Goal: Task Accomplishment & Management: Use online tool/utility

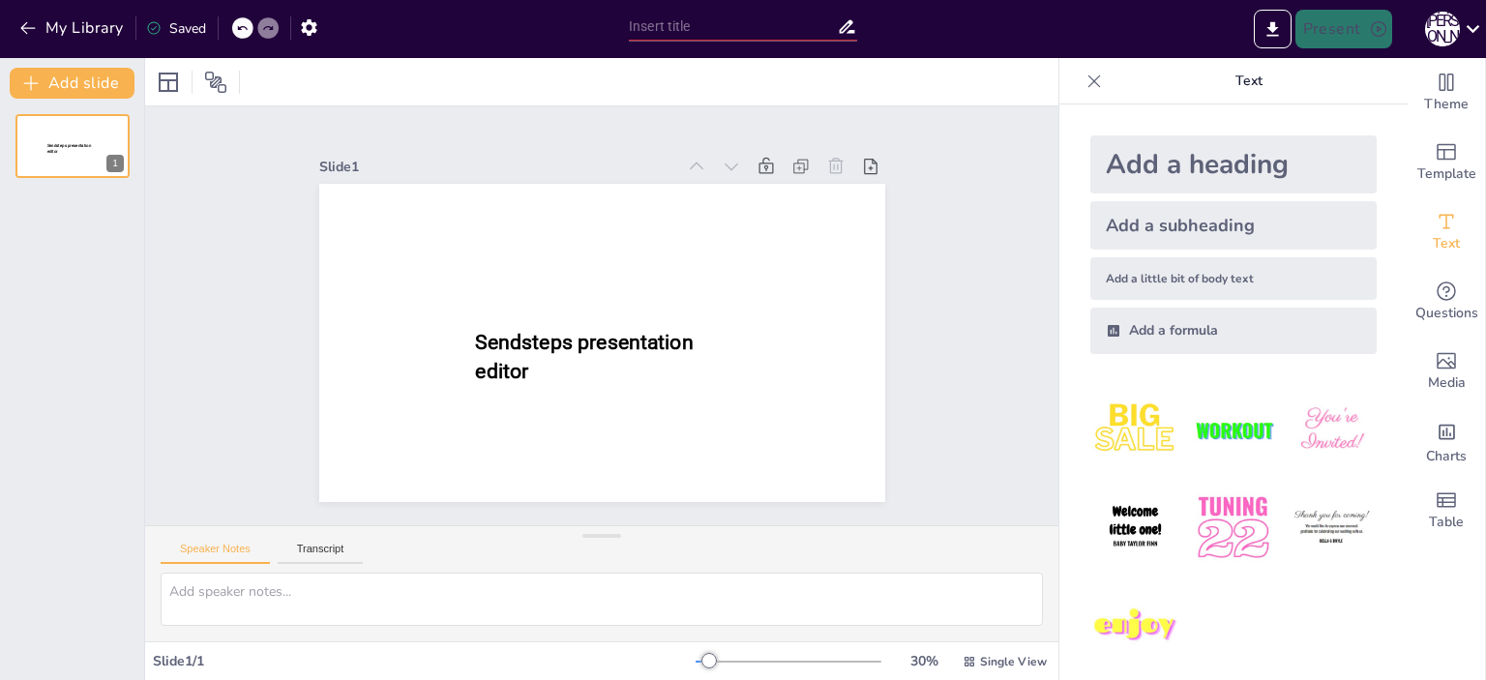
type input "New Sendsteps"
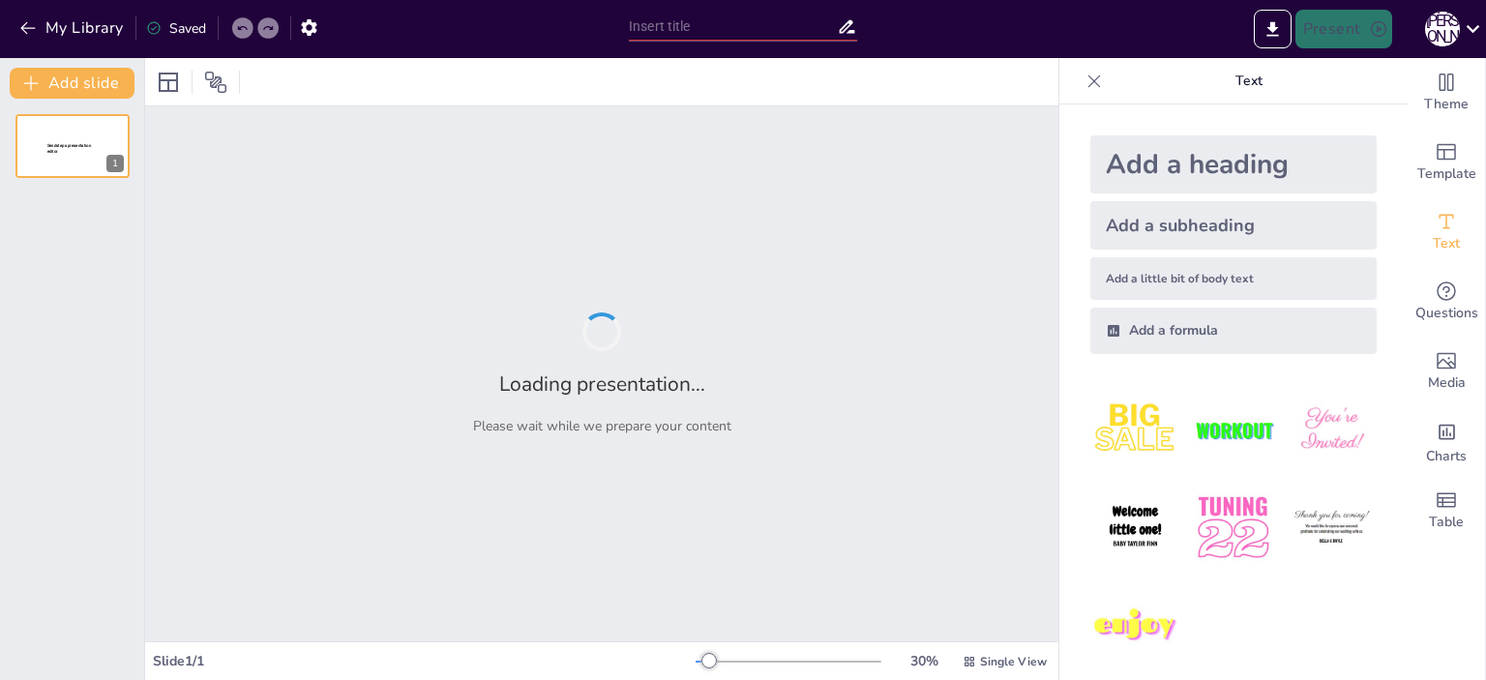
type input "Від Зернятка до [GEOGRAPHIC_DATA]: Подорож у [GEOGRAPHIC_DATA]"
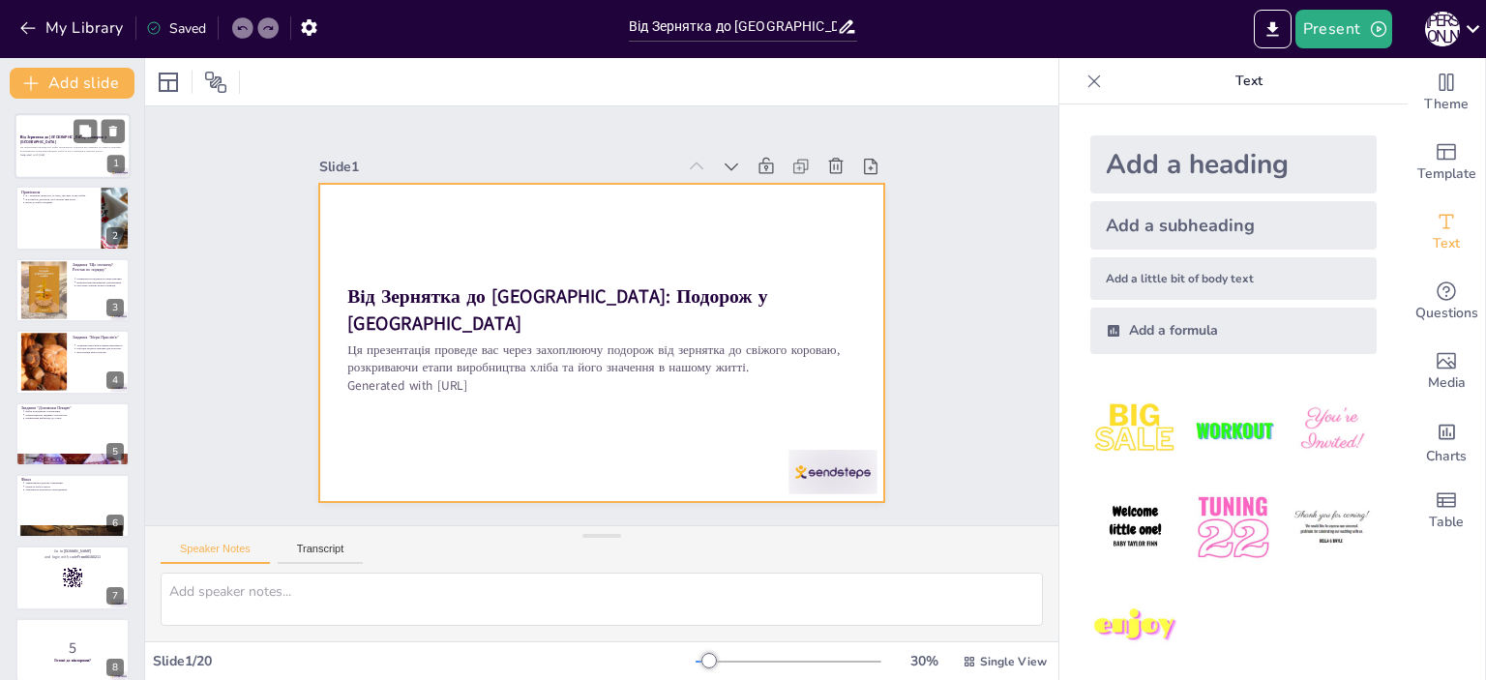
click at [64, 158] on div at bounding box center [73, 146] width 116 height 66
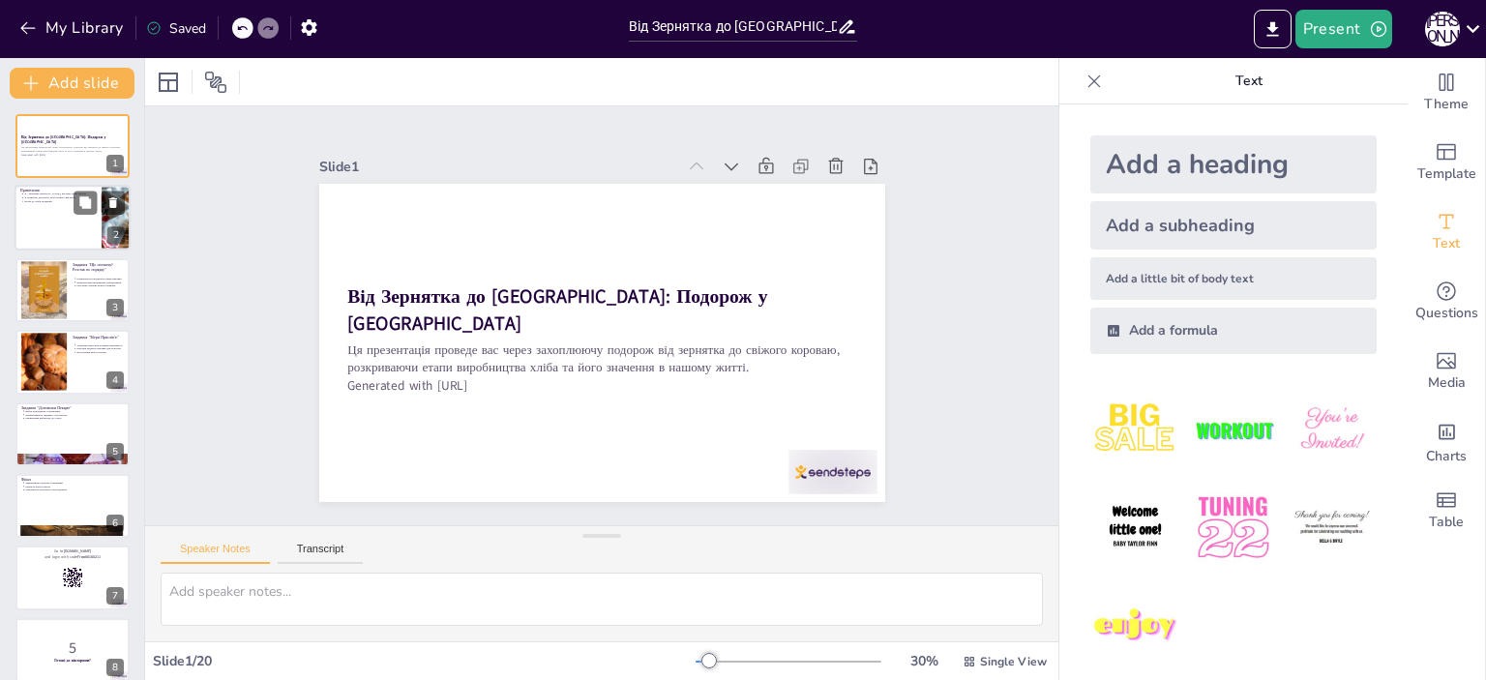
click at [64, 215] on div at bounding box center [73, 219] width 116 height 66
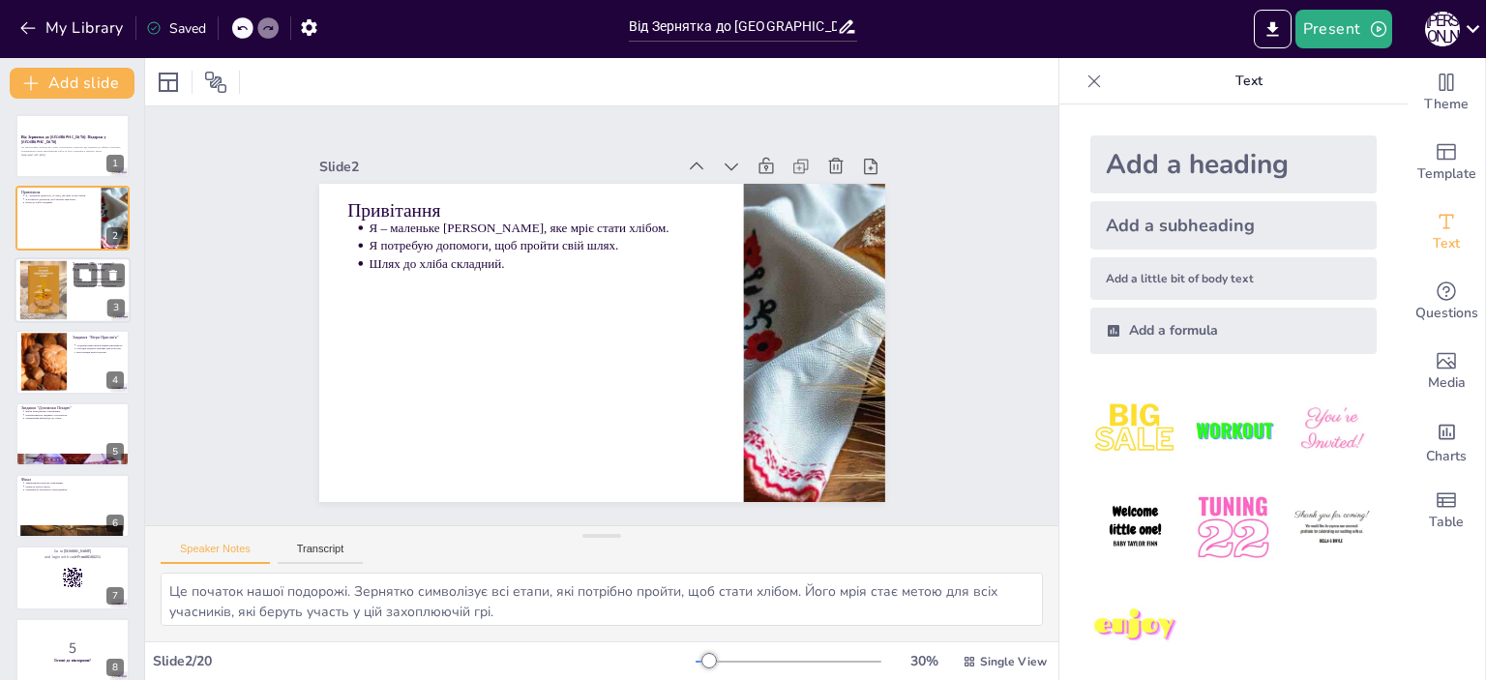
click at [77, 303] on div at bounding box center [73, 290] width 116 height 66
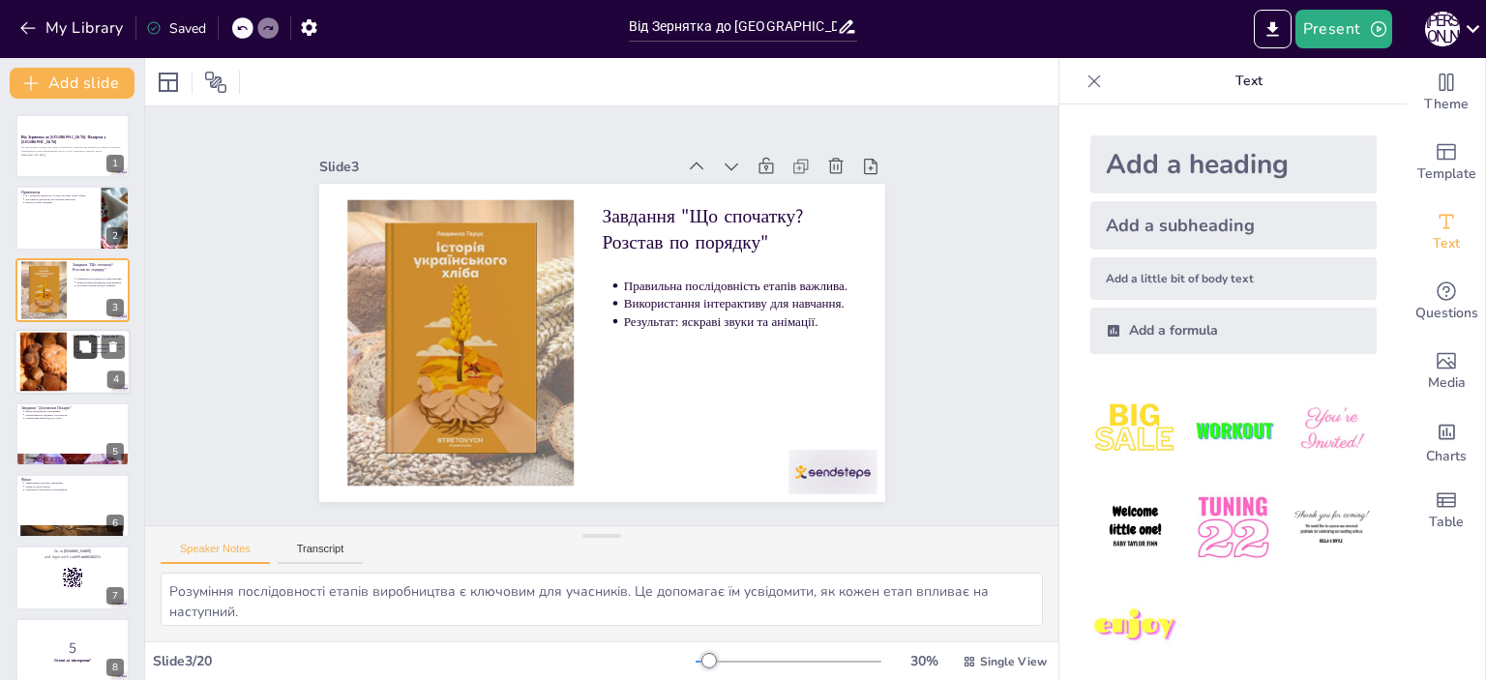
click at [74, 356] on button at bounding box center [85, 347] width 23 height 23
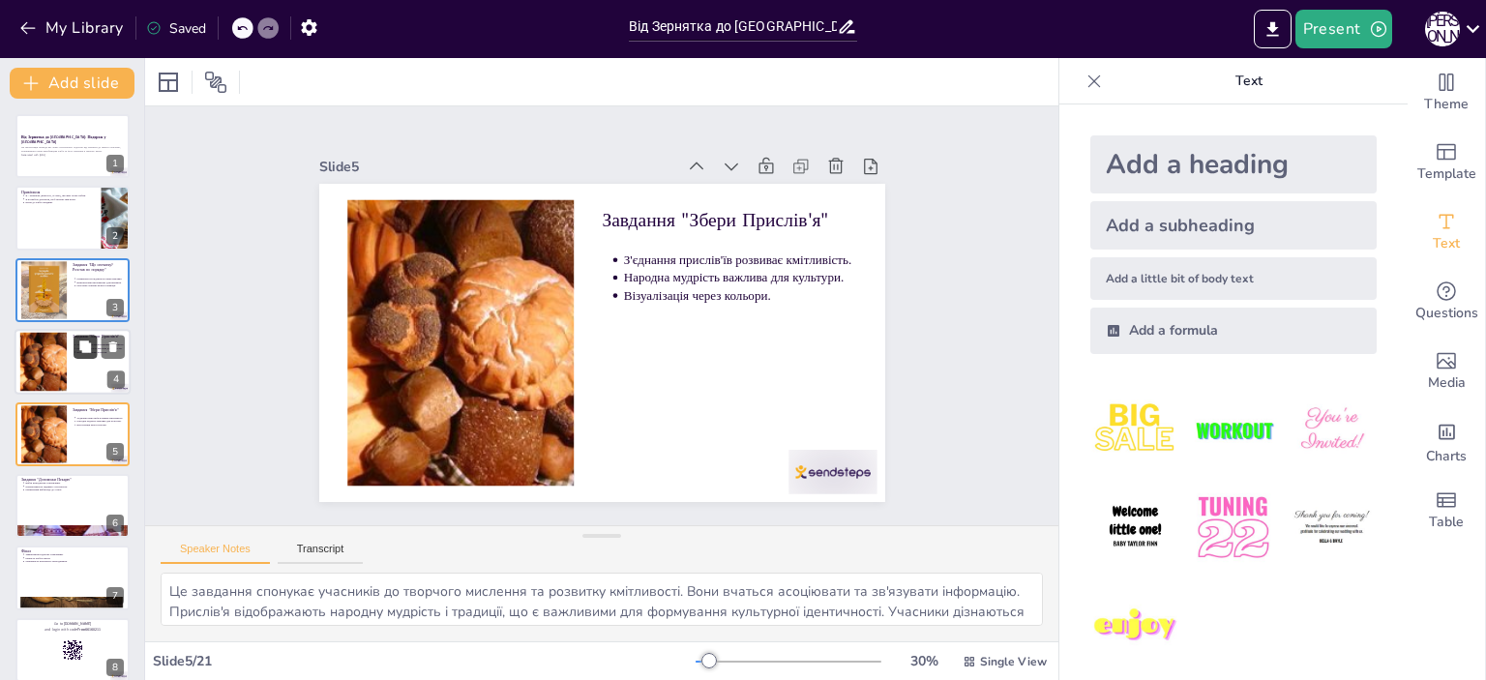
scroll to position [45, 0]
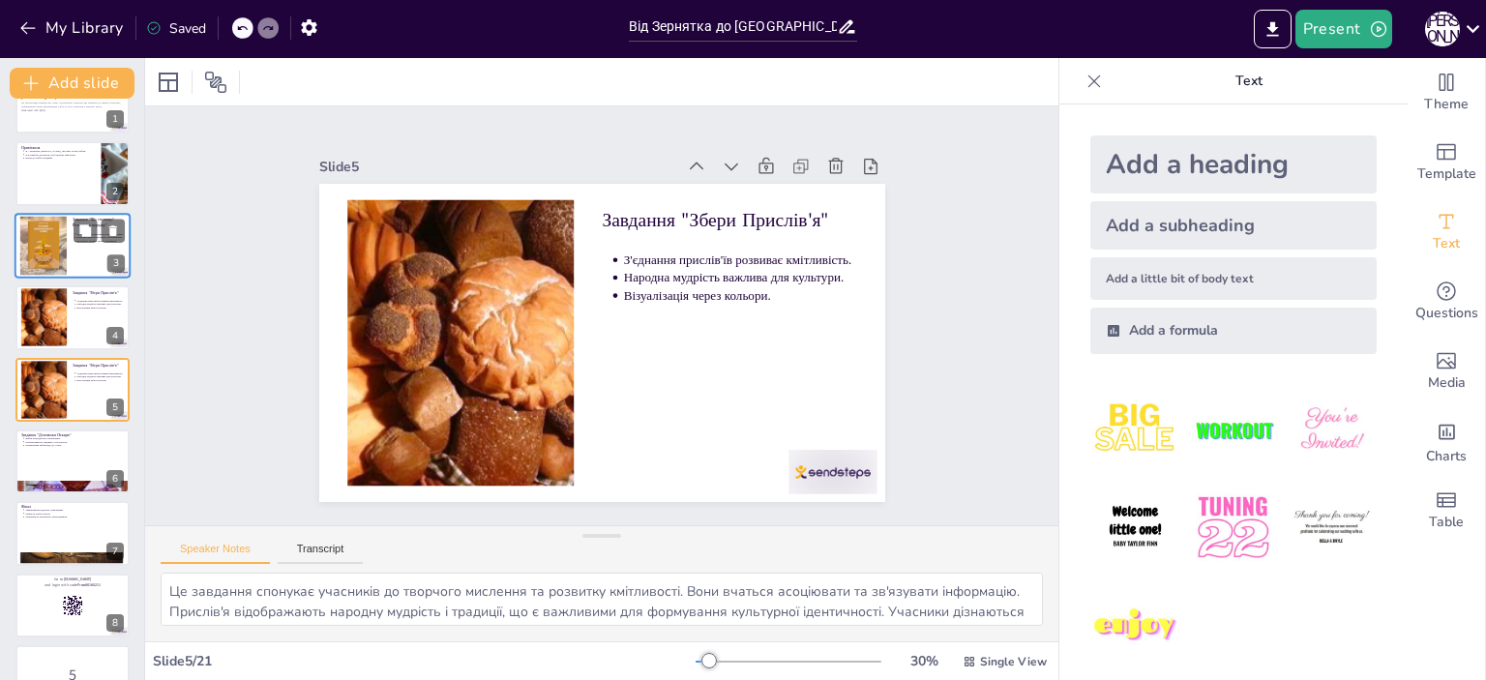
click at [58, 249] on div at bounding box center [43, 245] width 90 height 59
type textarea "Розуміння послідовності етапів виробництва є ключовим для учасників. Це допомаг…"
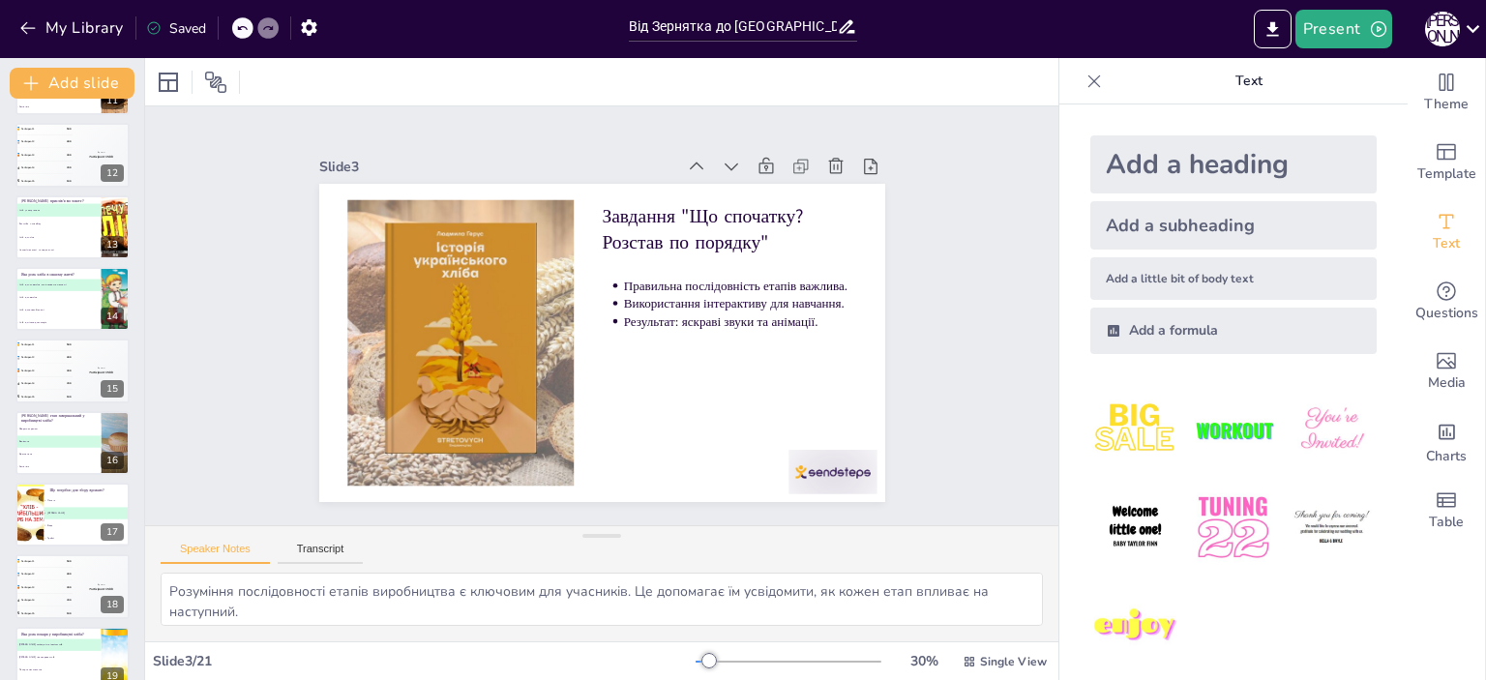
scroll to position [873, 0]
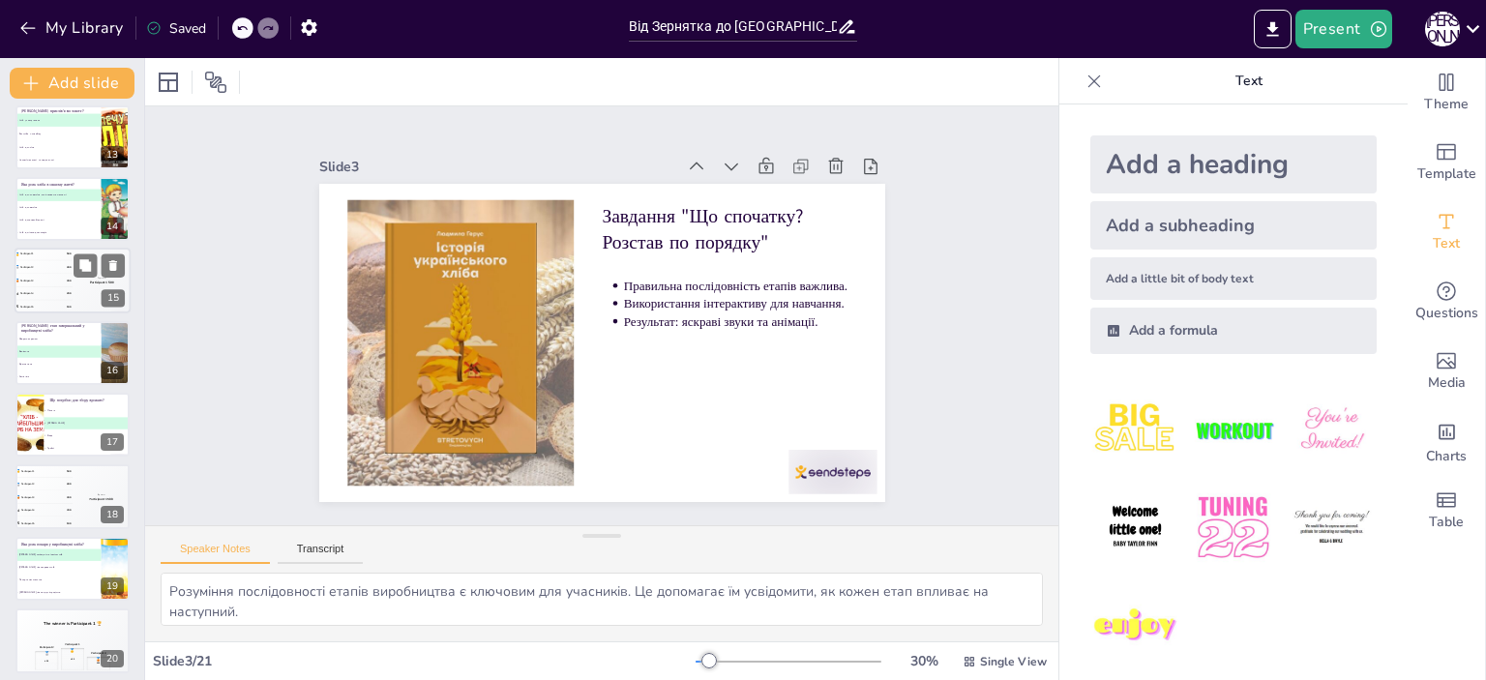
click at [50, 285] on div "🥉 Participant 3 300" at bounding box center [44, 281] width 58 height 13
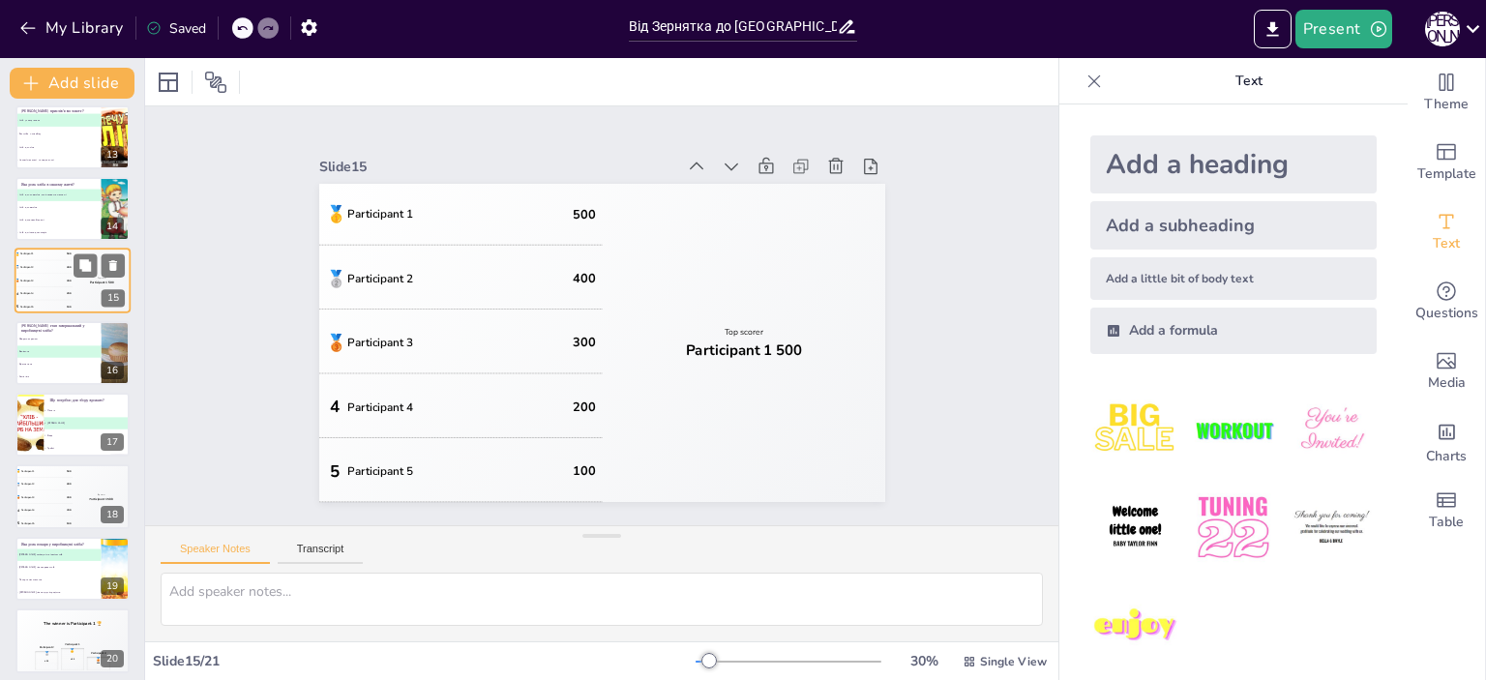
scroll to position [763, 0]
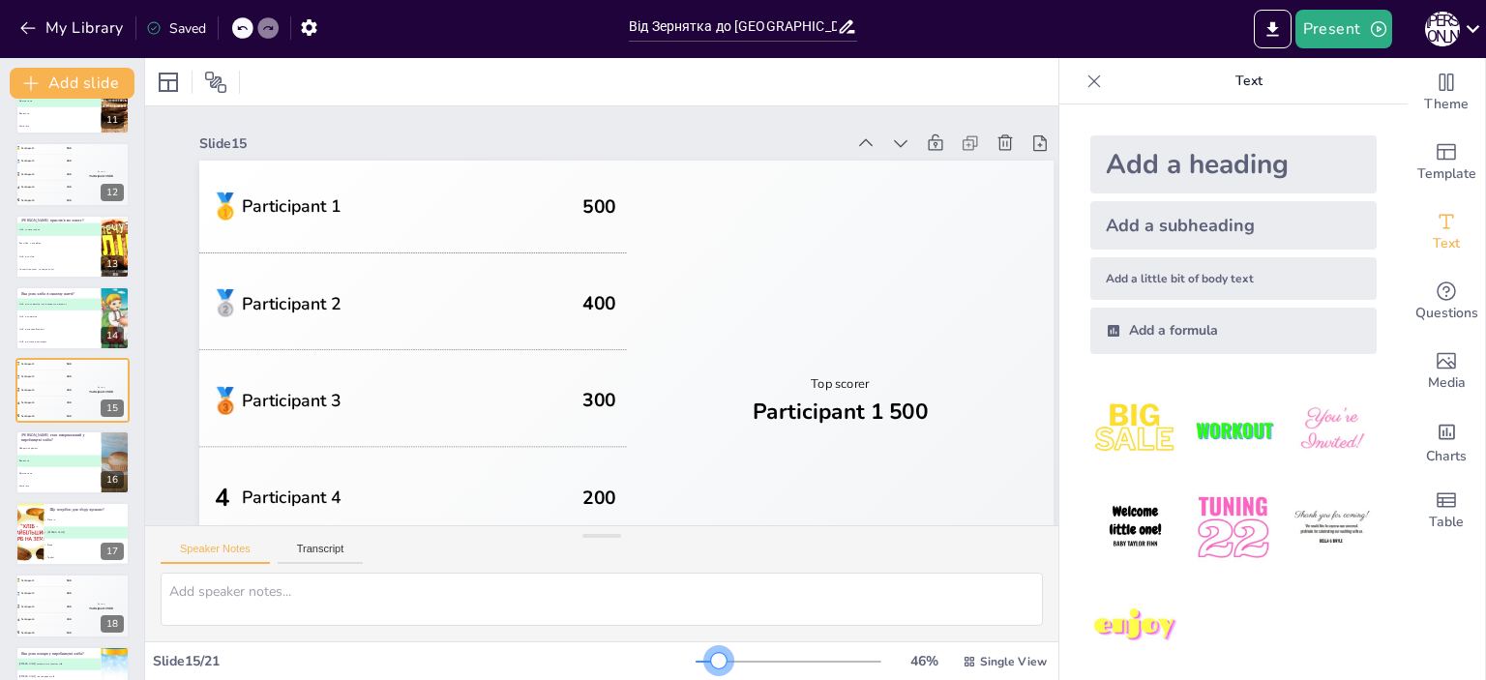
click at [711, 663] on div at bounding box center [718, 660] width 15 height 15
click at [312, 546] on button "Transcript" at bounding box center [321, 553] width 86 height 21
click at [1266, 24] on icon "Export to PowerPoint" at bounding box center [1273, 29] width 20 height 20
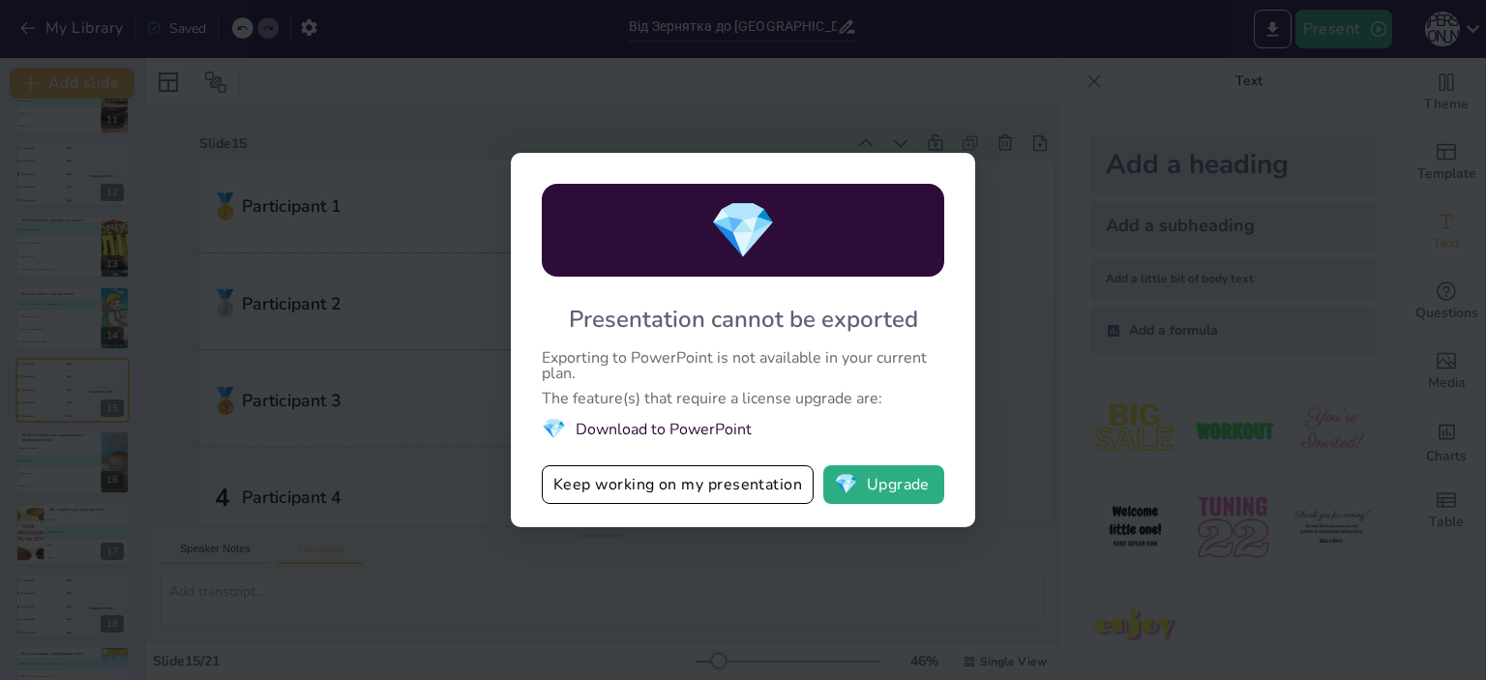
click at [908, 371] on div "Exporting to PowerPoint is not available in your current plan." at bounding box center [743, 365] width 402 height 31
click at [981, 359] on div "💎 Presentation cannot be exported Exporting to PowerPoint is not available in y…" at bounding box center [743, 340] width 1486 height 680
click at [460, 143] on div "💎 Presentation cannot be exported Exporting to PowerPoint is not available in y…" at bounding box center [743, 340] width 1486 height 680
click at [855, 486] on span "💎" at bounding box center [846, 484] width 24 height 19
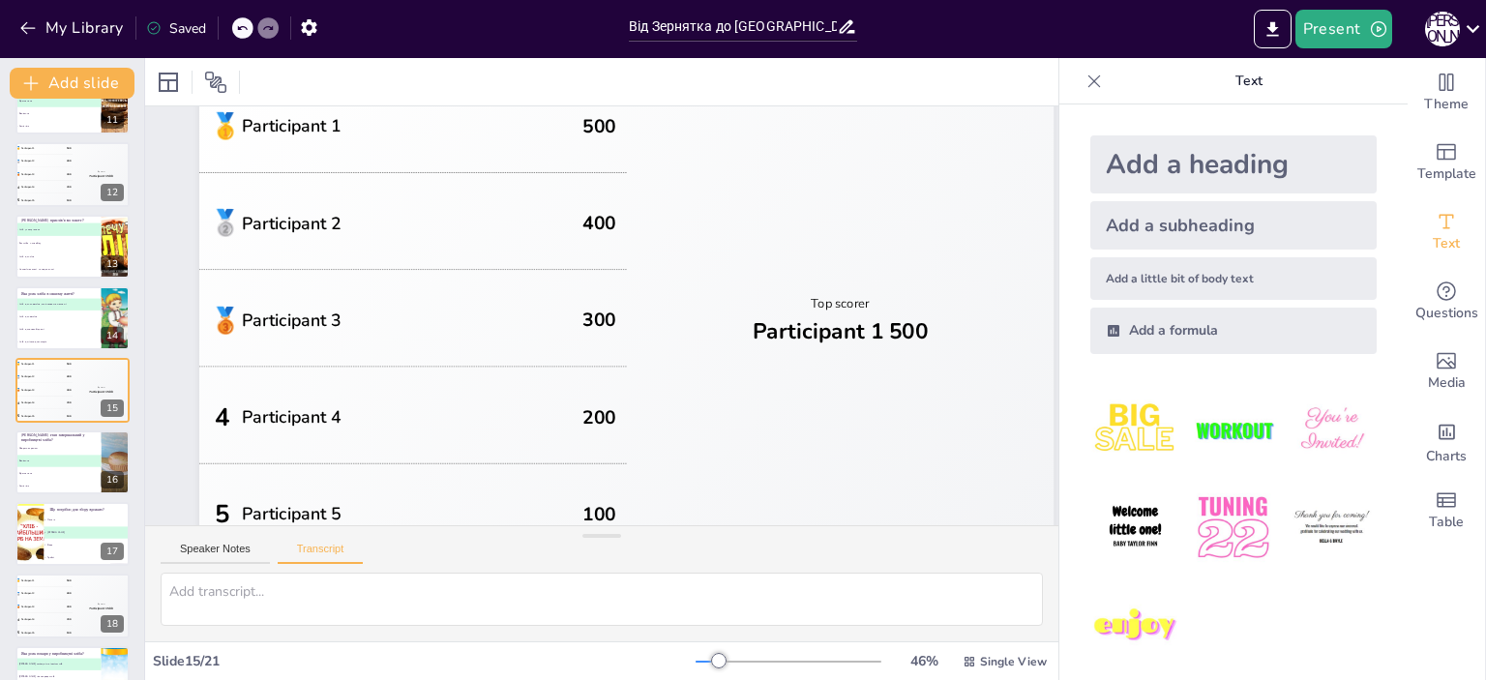
scroll to position [0, 0]
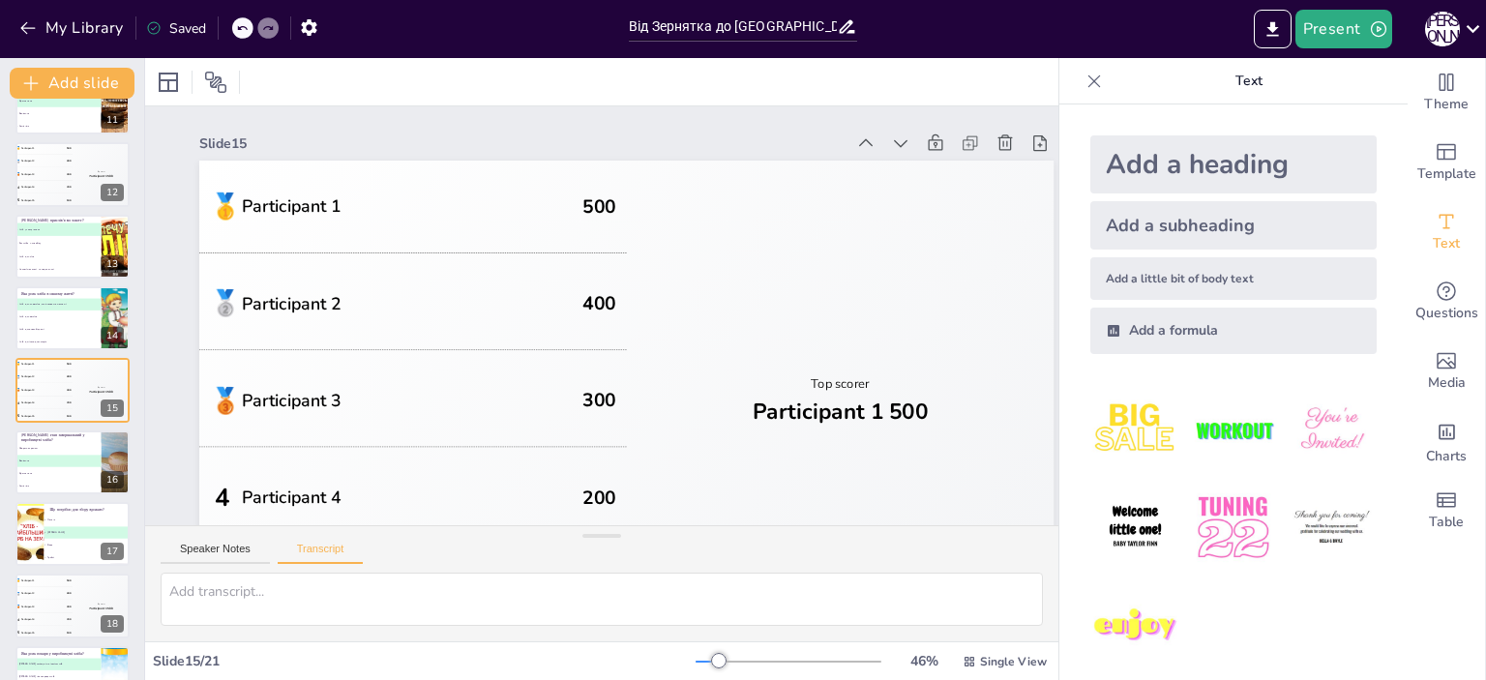
click at [1124, 429] on img at bounding box center [1135, 430] width 90 height 90
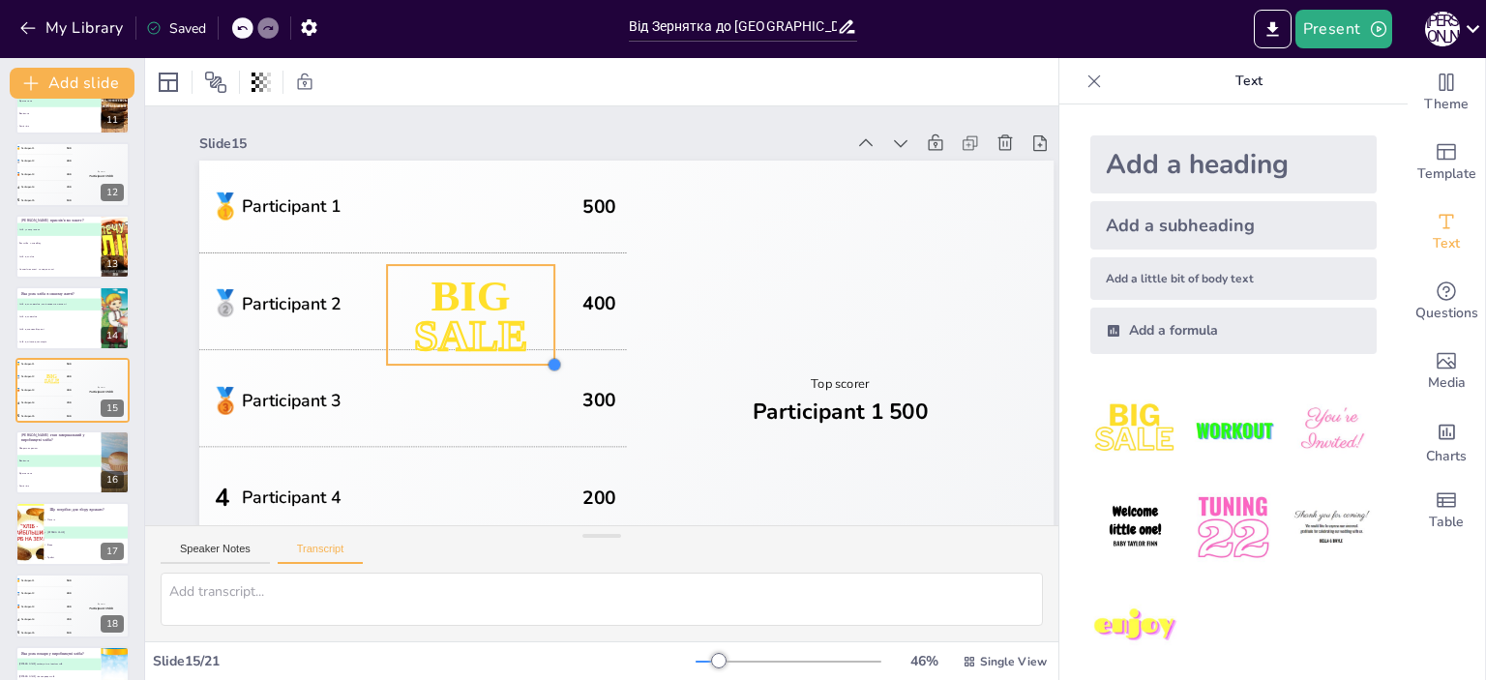
drag, startPoint x: 708, startPoint y: 457, endPoint x: 550, endPoint y: 336, distance: 199.5
click at [550, 336] on div "🥇 Participant 1 500 🥈 Participant 2 400 🥉 Participant 3 300 4 Participant 4 200…" at bounding box center [617, 402] width 900 height 567
click at [505, 216] on icon at bounding box center [514, 216] width 25 height 25
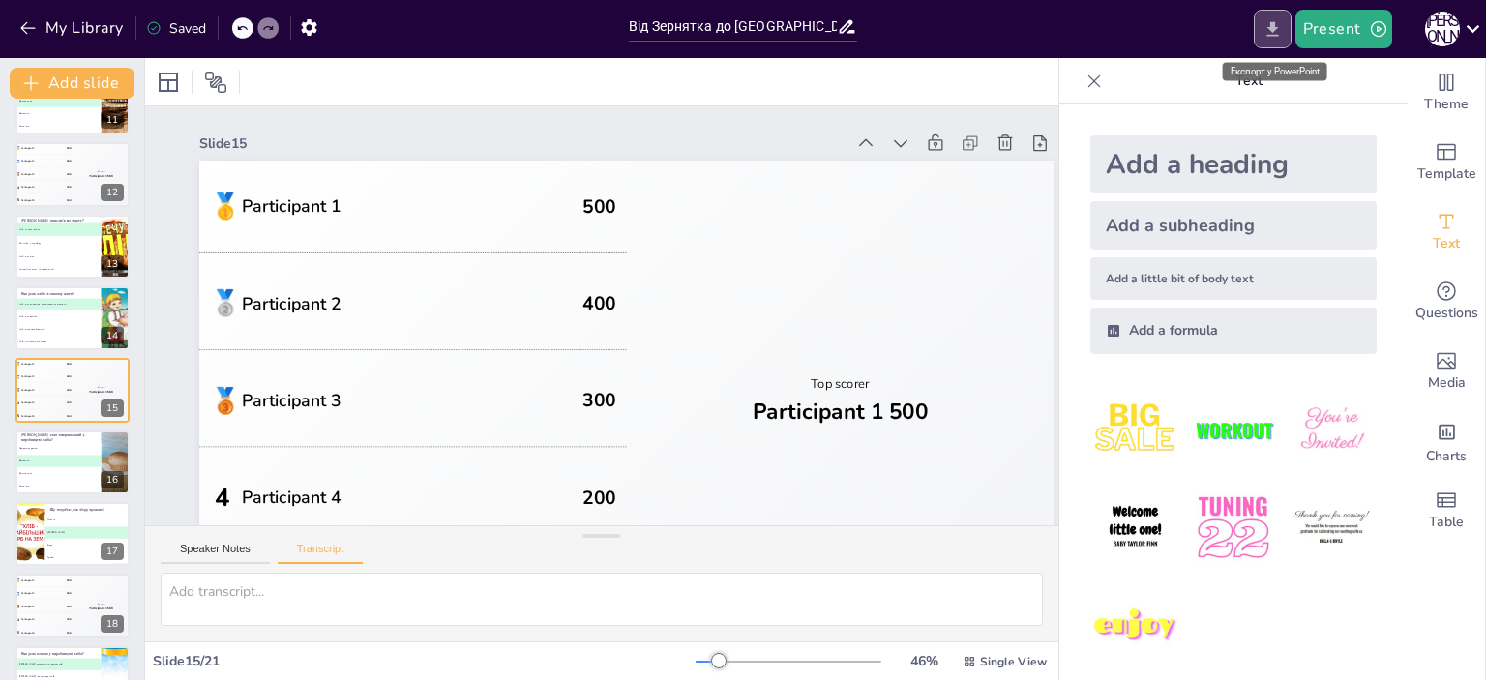
click at [1280, 28] on icon "Export to PowerPoint" at bounding box center [1273, 29] width 20 height 20
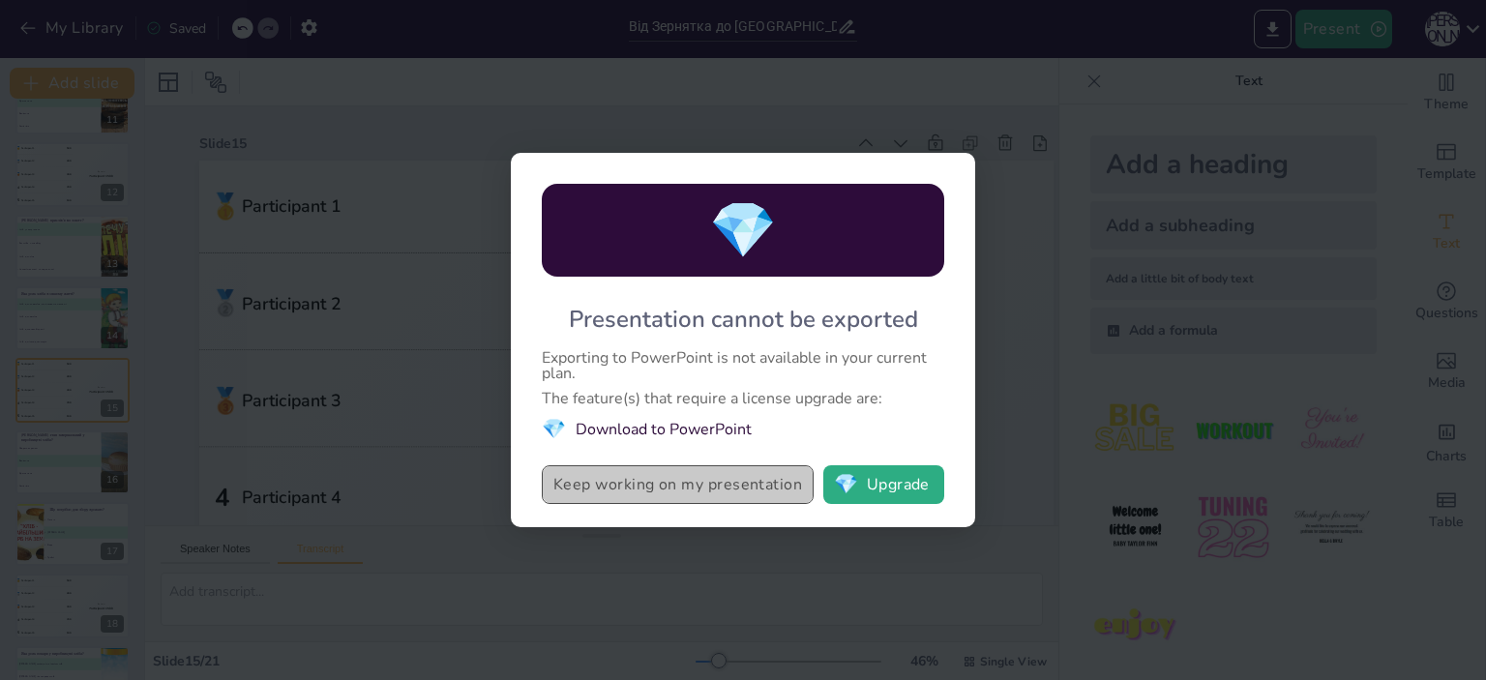
click at [693, 479] on button "Keep working on my presentation" at bounding box center [678, 484] width 272 height 39
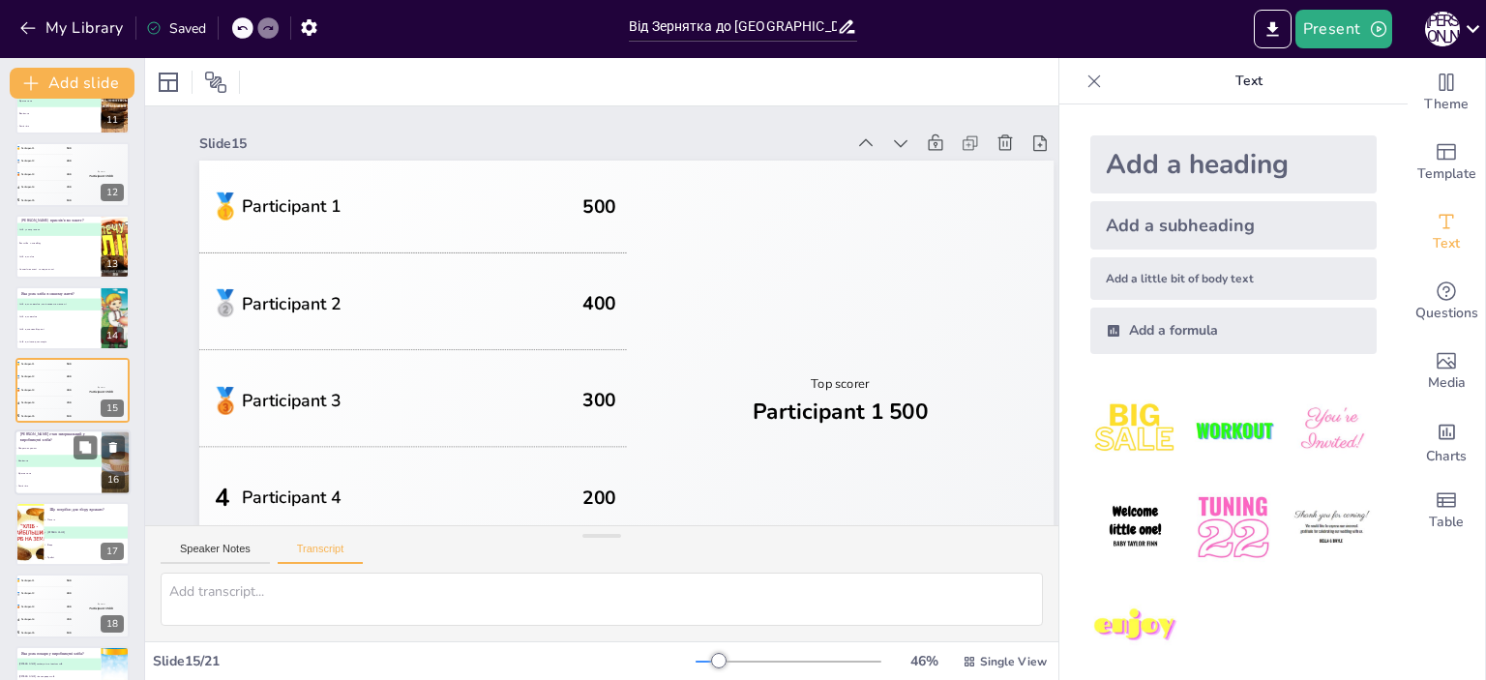
click at [58, 462] on li "B Випікання" at bounding box center [58, 461] width 87 height 13
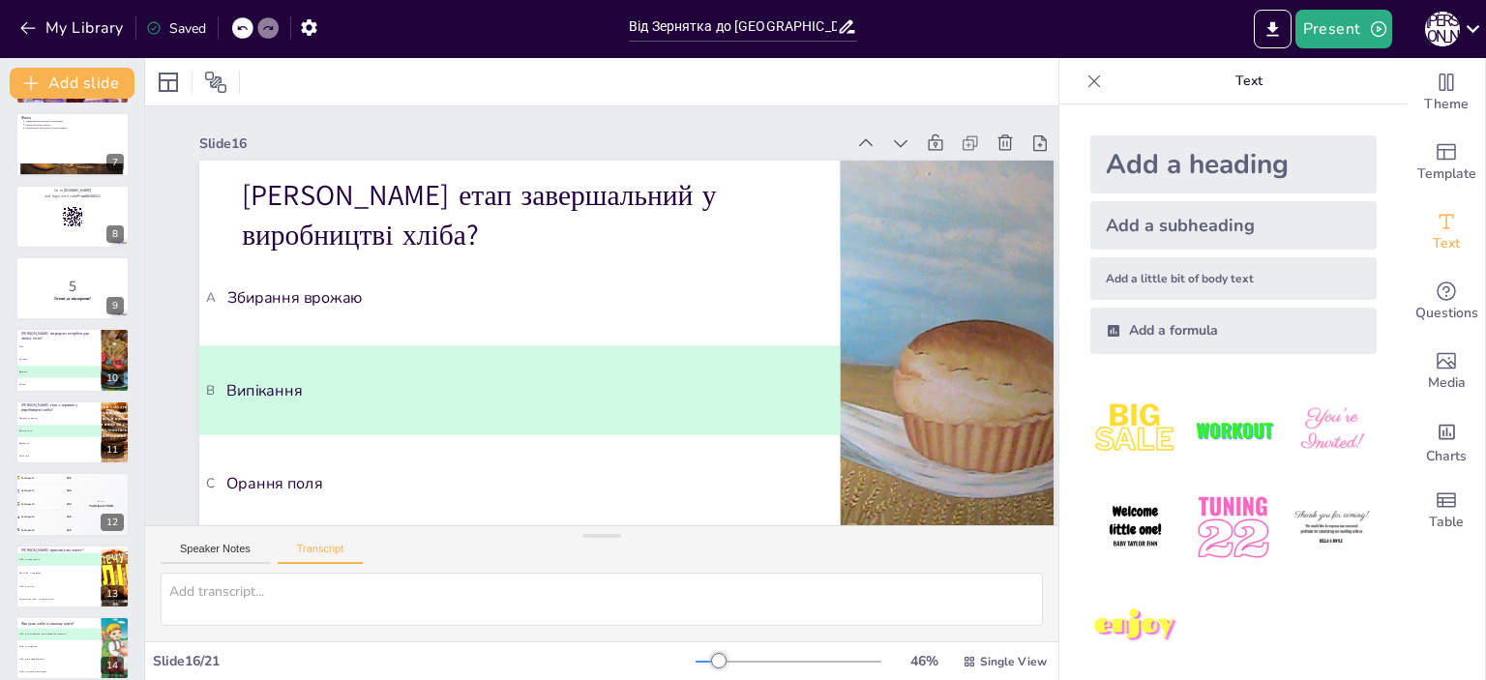
scroll to position [416, 0]
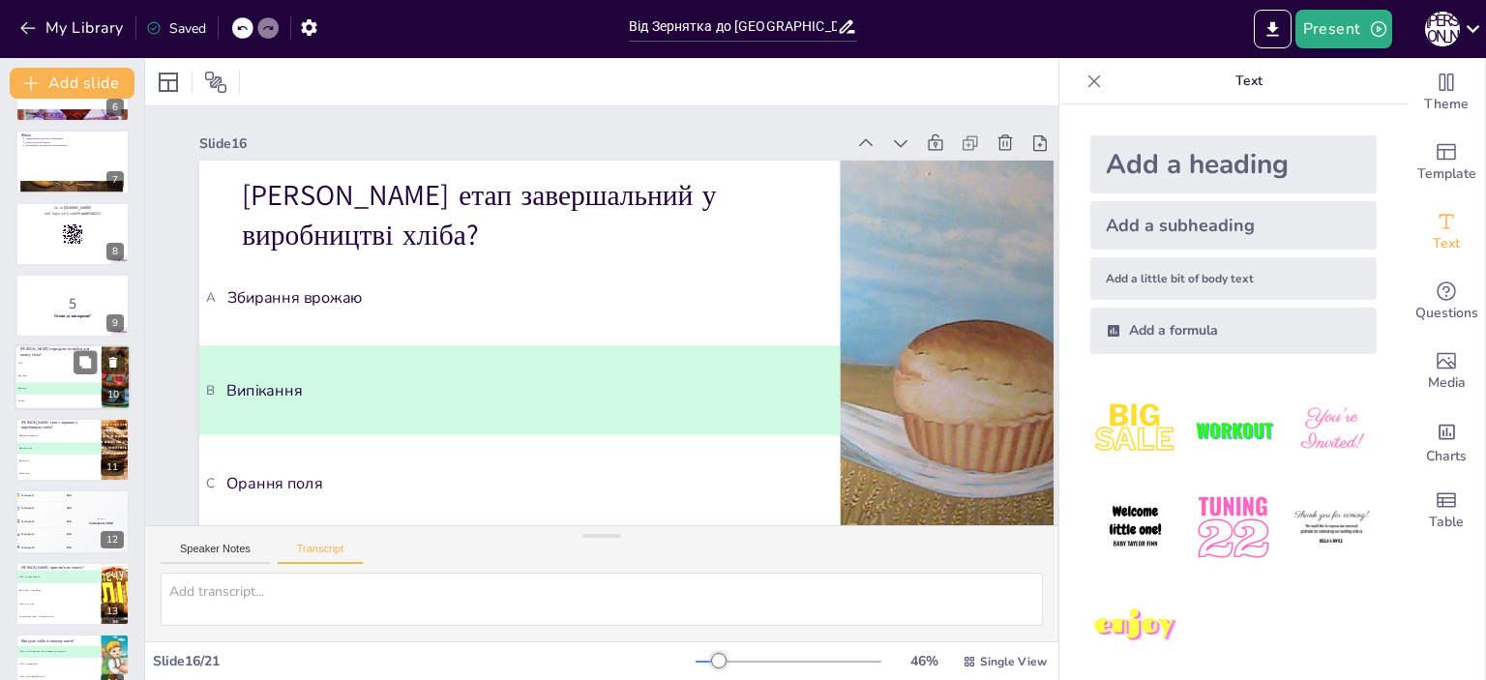
click at [39, 375] on span "B Цукерки" at bounding box center [57, 376] width 85 height 3
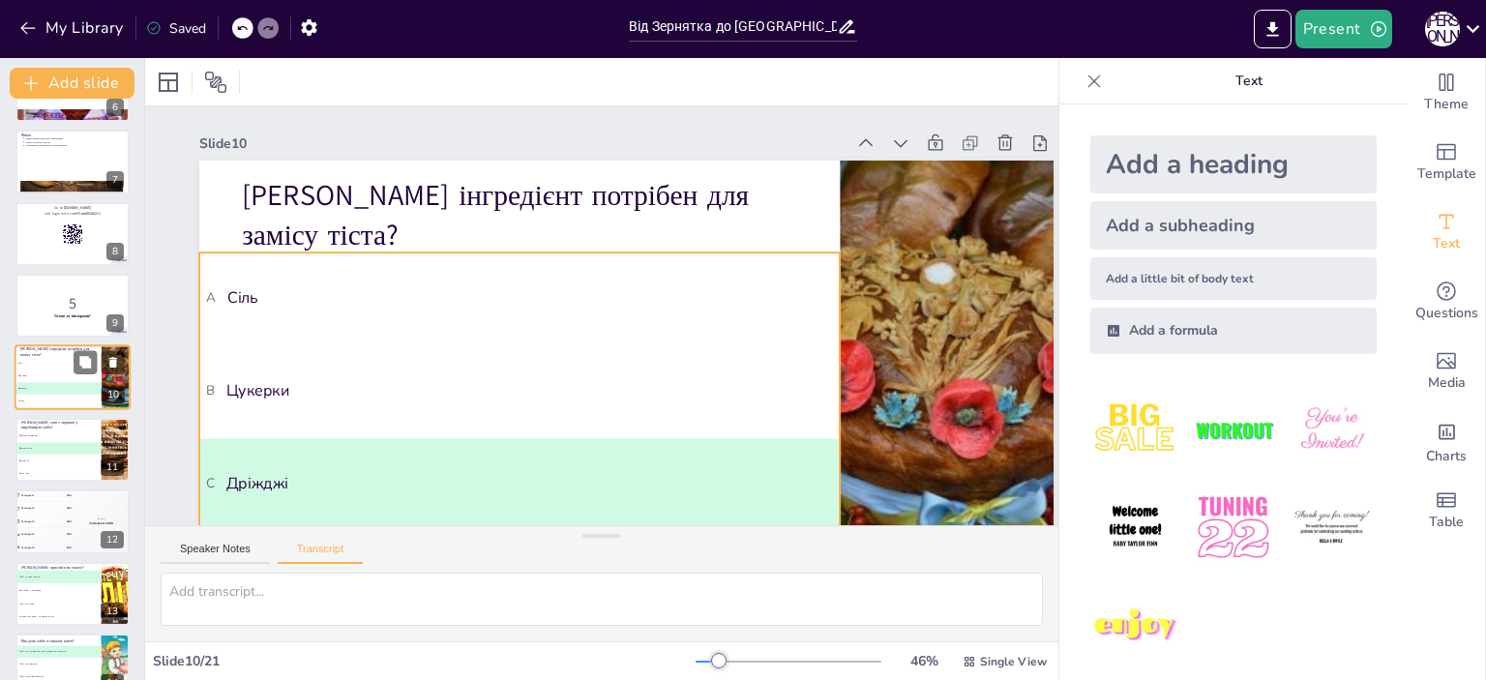
scroll to position [404, 0]
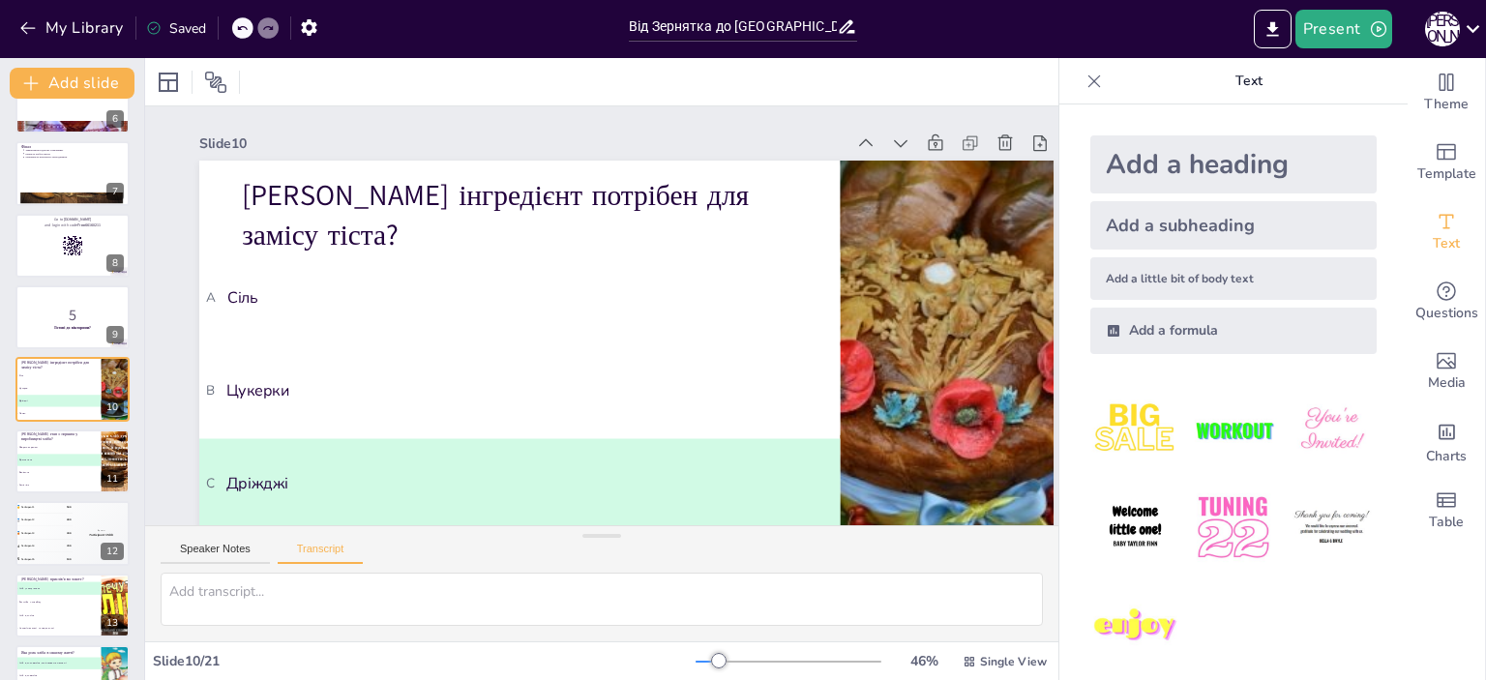
drag, startPoint x: 1387, startPoint y: 392, endPoint x: 1376, endPoint y: 337, distance: 56.4
click at [1325, 27] on button "Present" at bounding box center [1343, 29] width 97 height 39
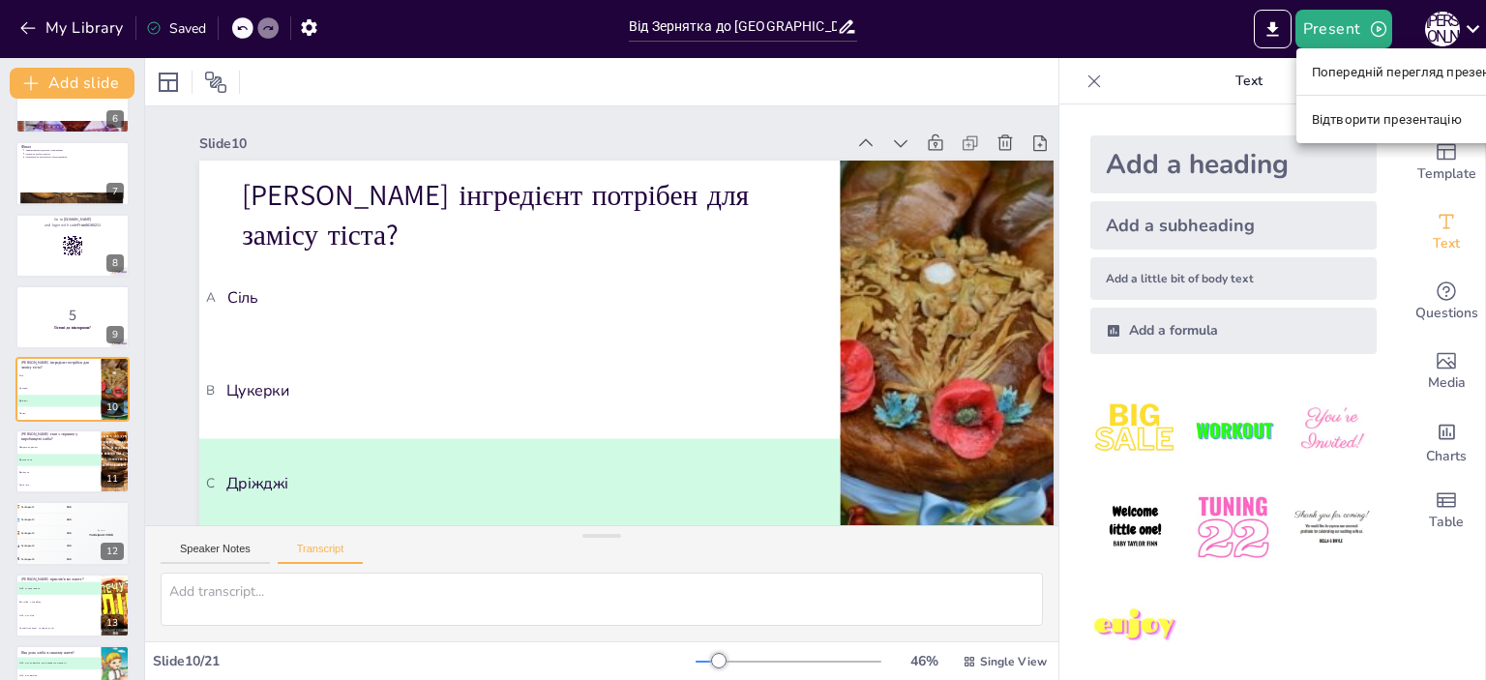
click at [1385, 68] on font "Попередній перегляд презентації" at bounding box center [1414, 72] width 205 height 15
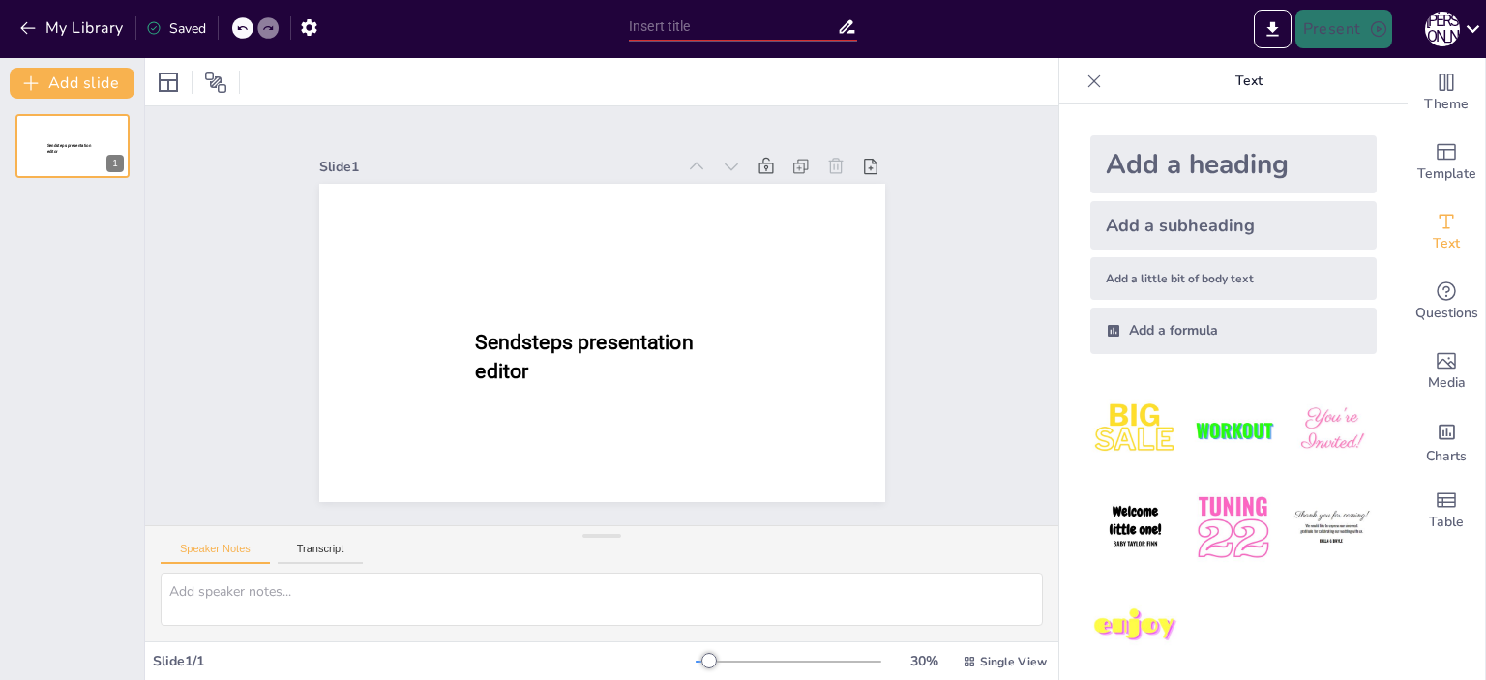
type input "Від Зернятка до [GEOGRAPHIC_DATA]: Подорож у [GEOGRAPHIC_DATA]"
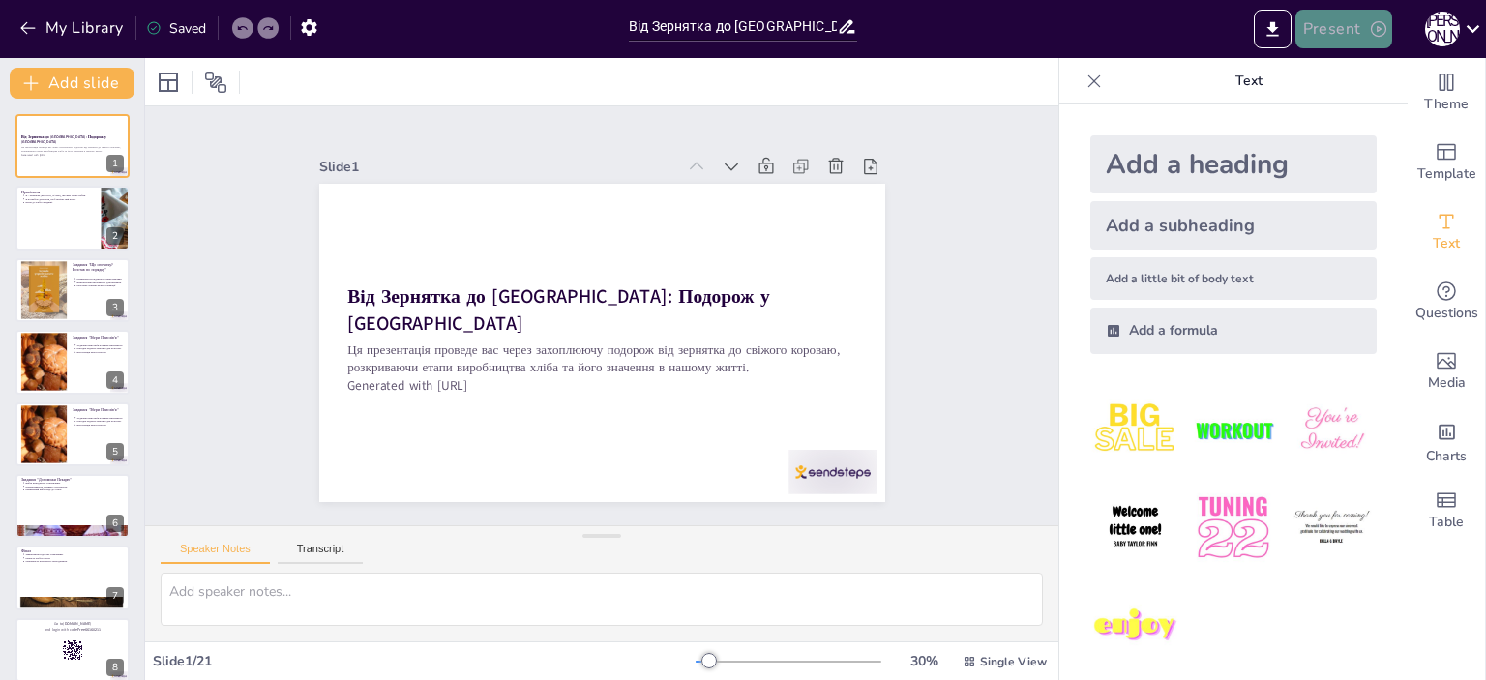
click at [1366, 26] on button "Present" at bounding box center [1343, 29] width 97 height 39
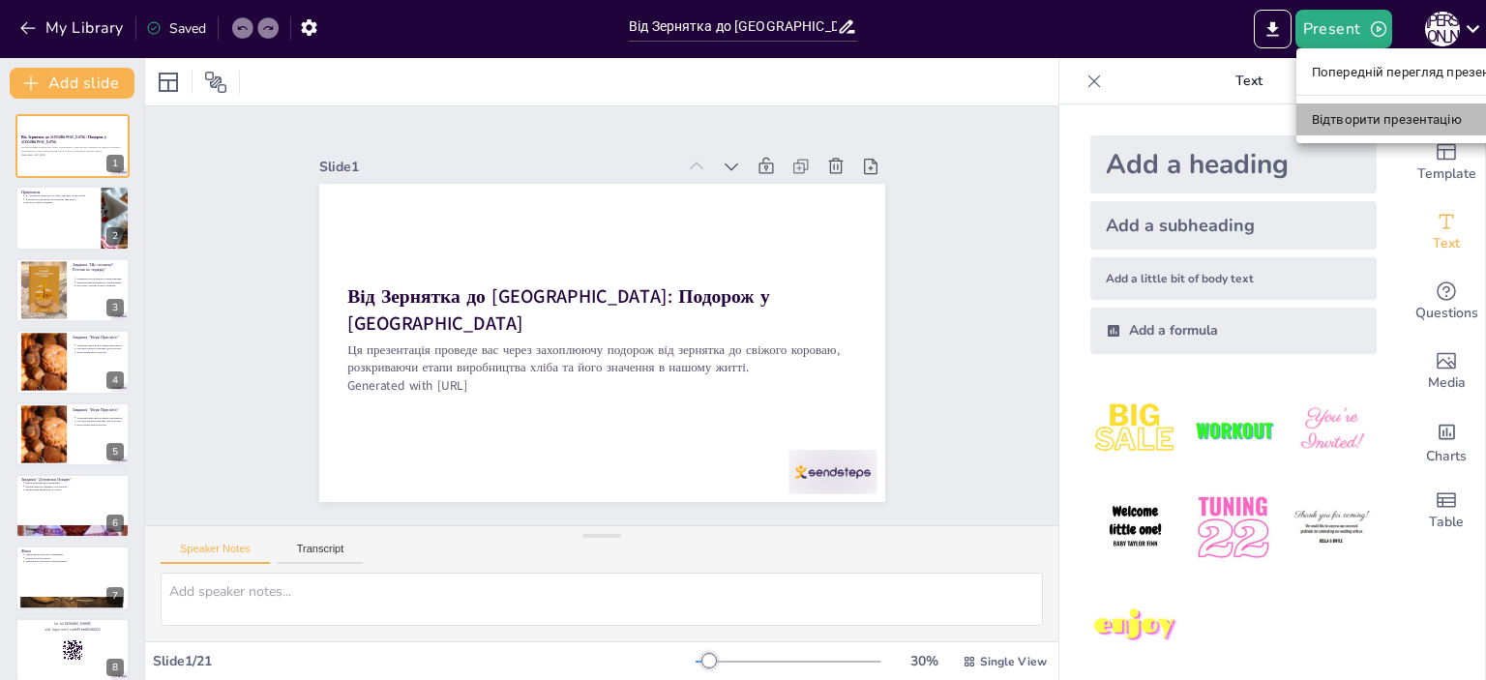
click at [1355, 115] on font "Відтворити презентацію" at bounding box center [1387, 119] width 150 height 15
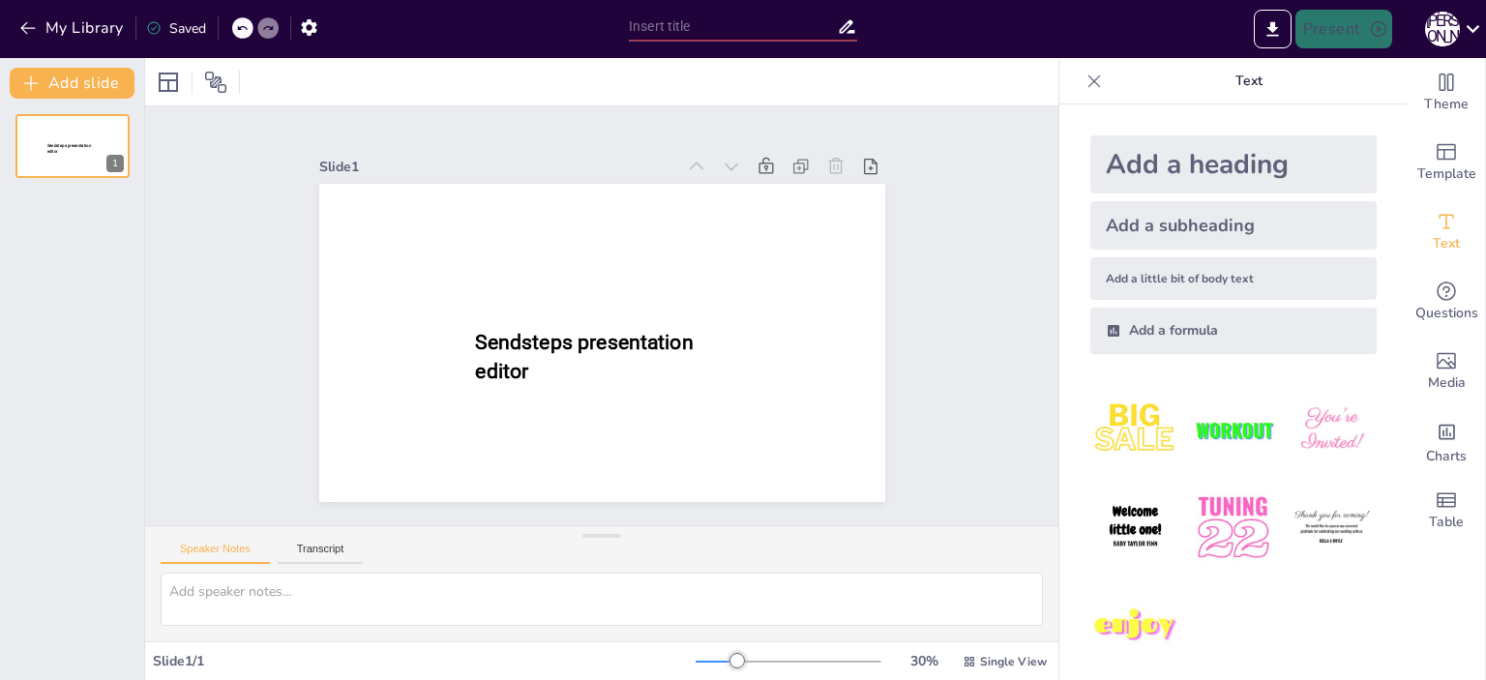
type input "Від Зернятка до [GEOGRAPHIC_DATA]: Подорож у [GEOGRAPHIC_DATA]"
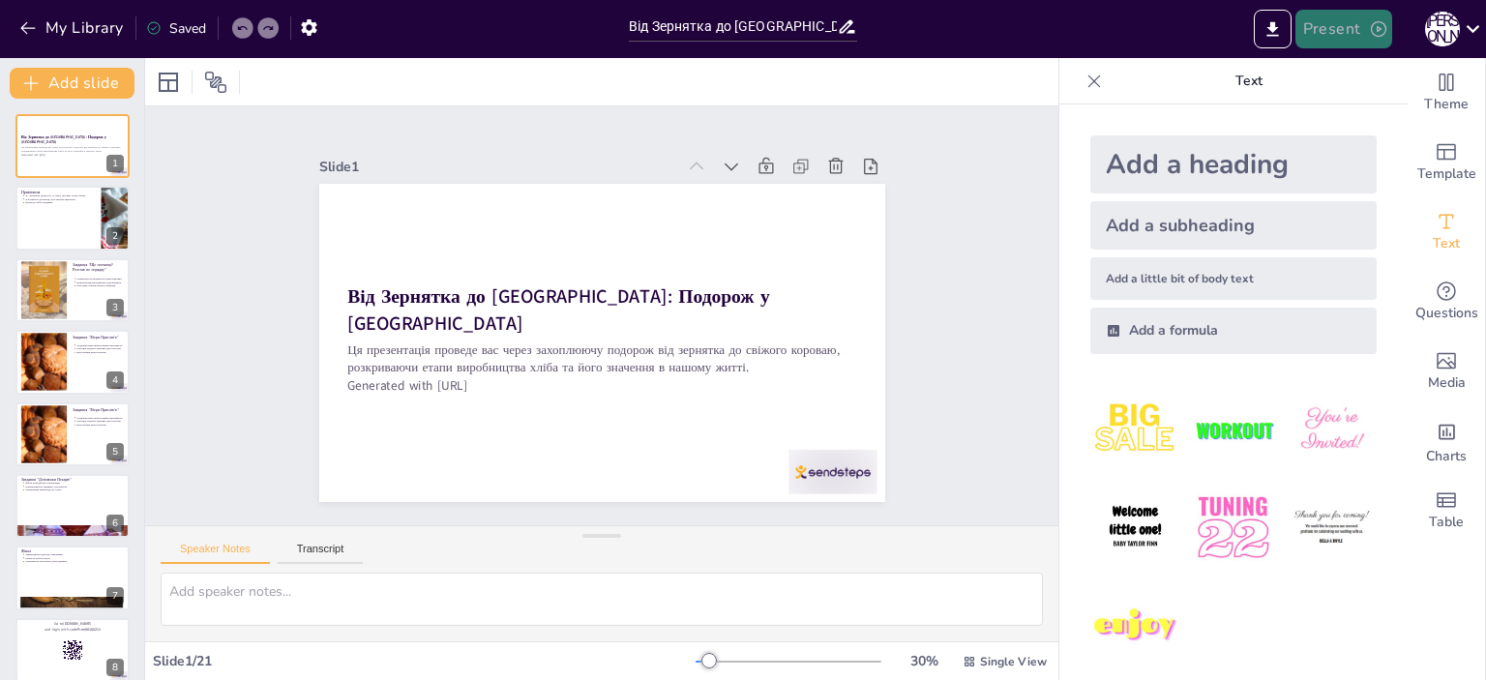
click at [1375, 22] on icon "button" at bounding box center [1378, 28] width 15 height 15
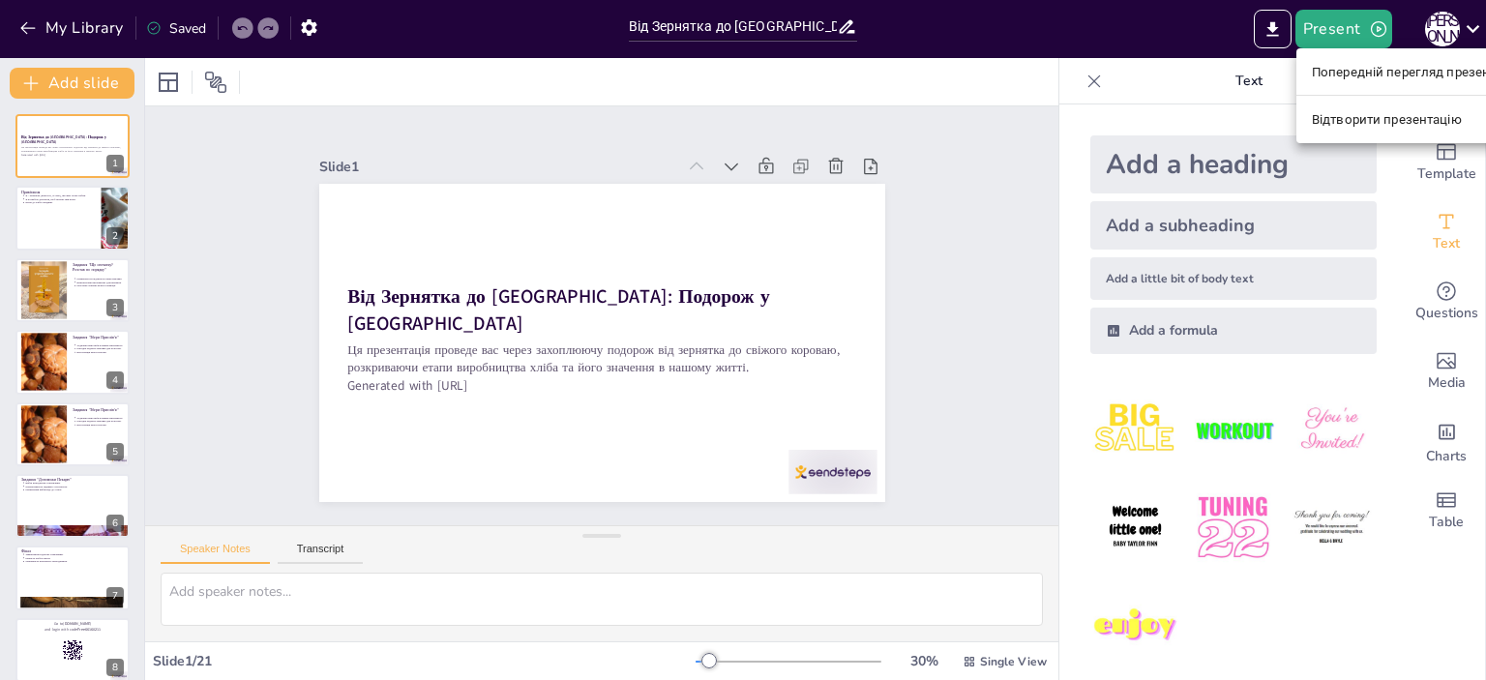
click at [1364, 115] on font "Відтворити презентацію" at bounding box center [1387, 119] width 150 height 15
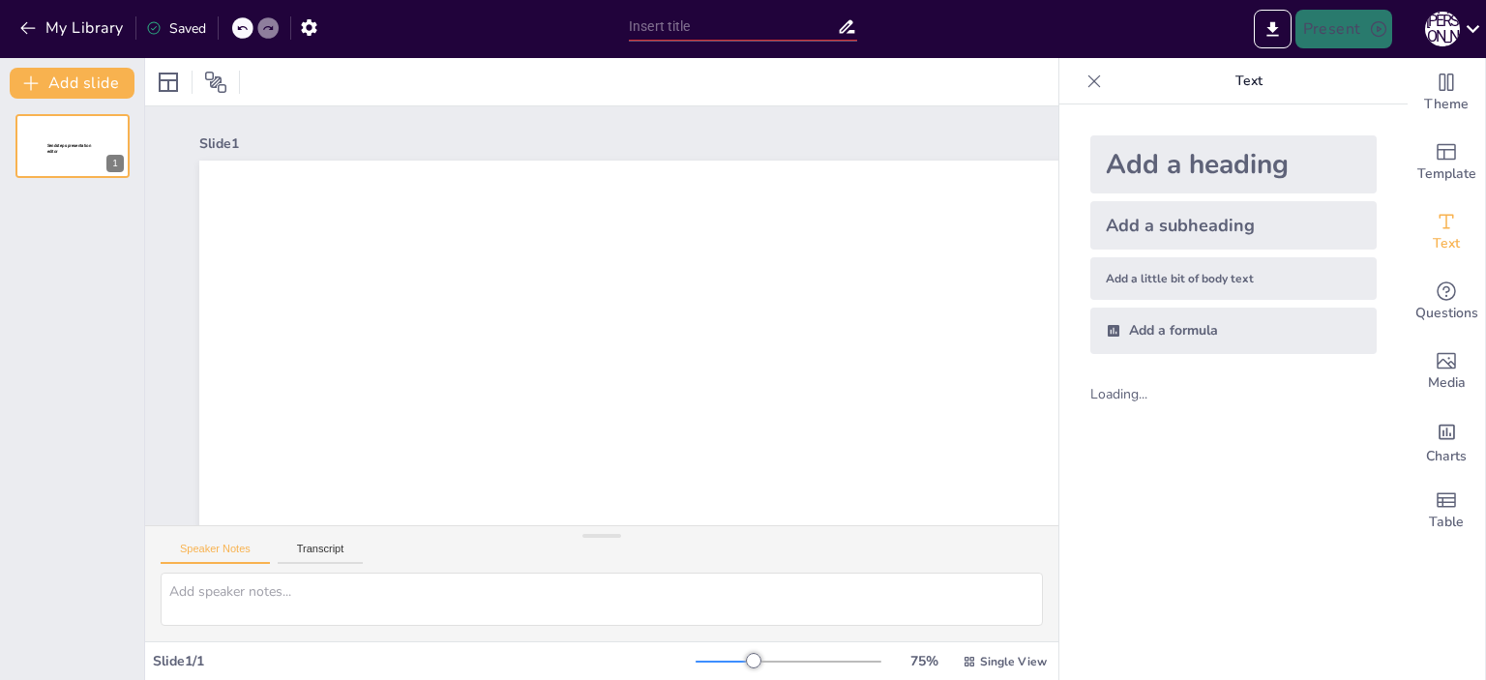
type input "Від Зернятка до [GEOGRAPHIC_DATA]: Подорож у [GEOGRAPHIC_DATA]"
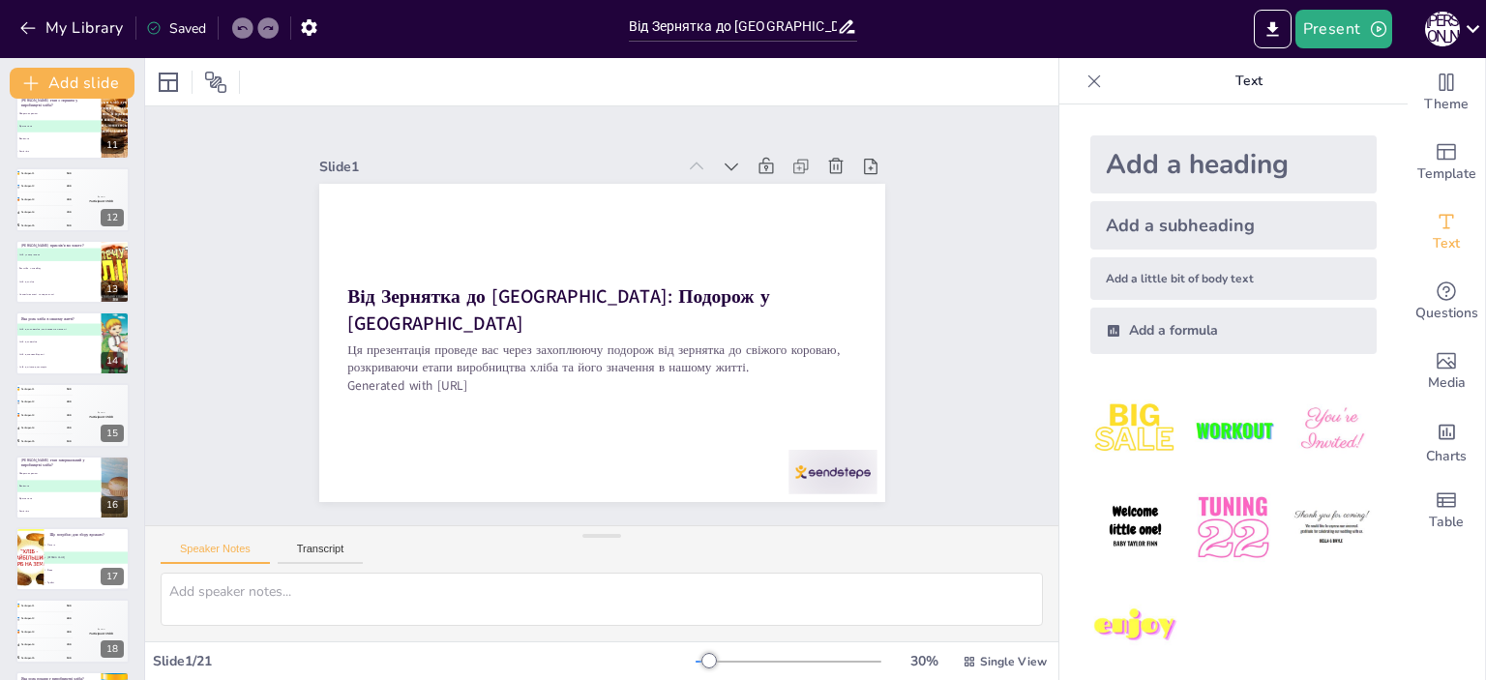
scroll to position [952, 0]
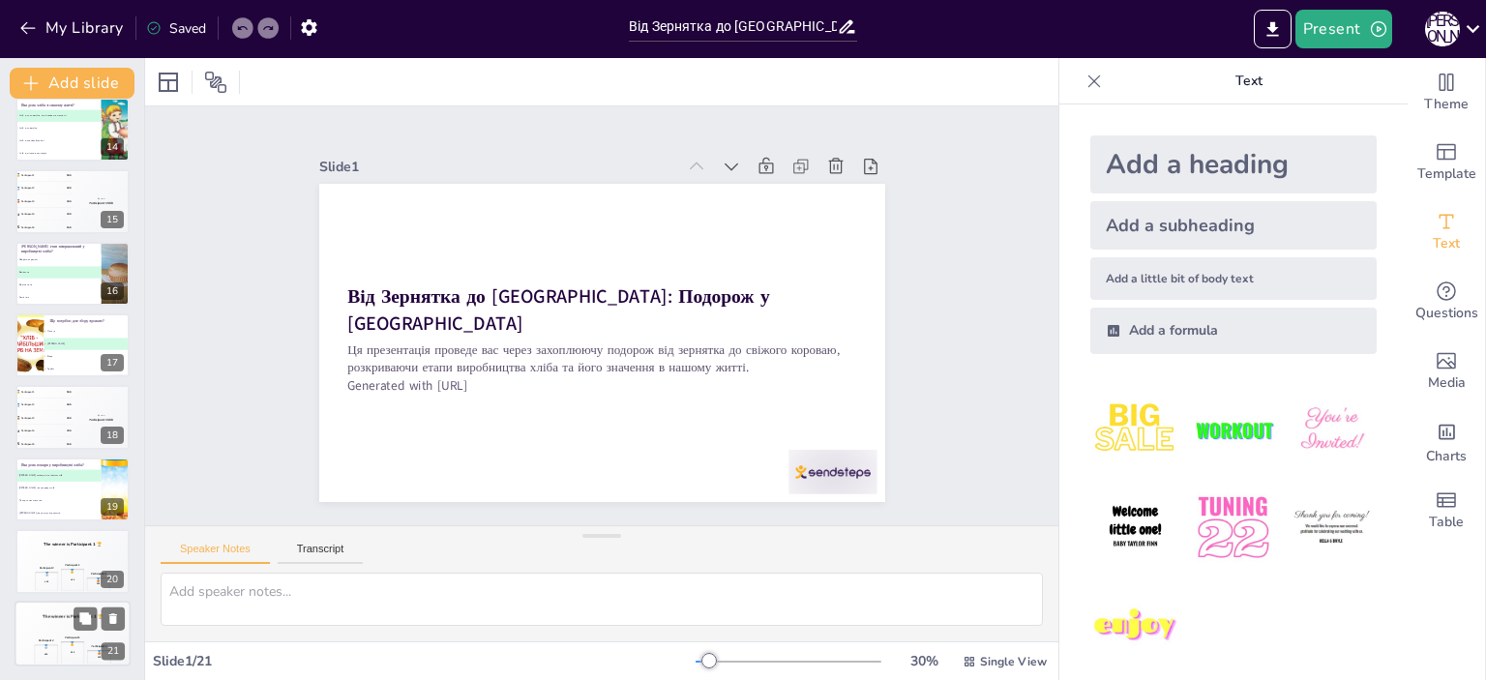
click at [58, 655] on div "Participant 2 🥈 400 Participant 1 🥇 500 Participant 3 🥉 300" at bounding box center [73, 650] width 116 height 33
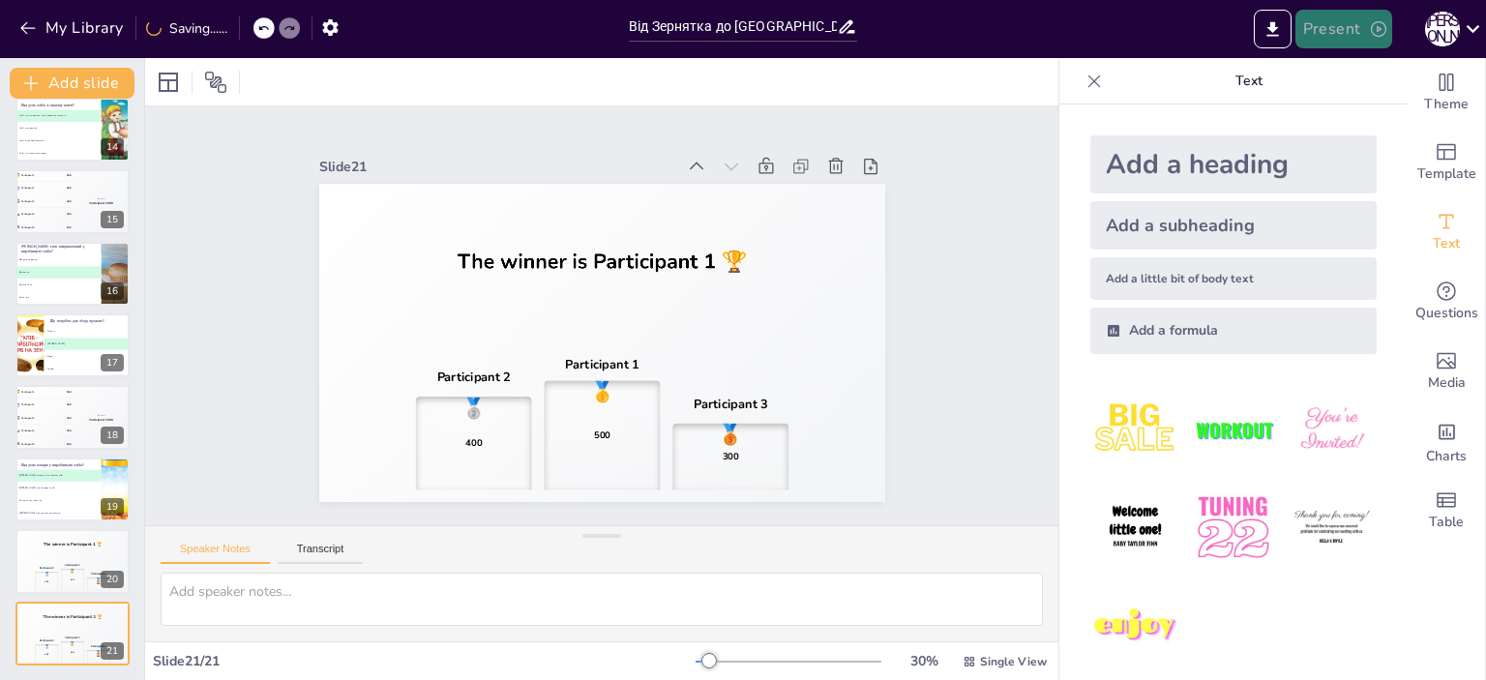
click at [1372, 24] on icon "button" at bounding box center [1378, 28] width 15 height 15
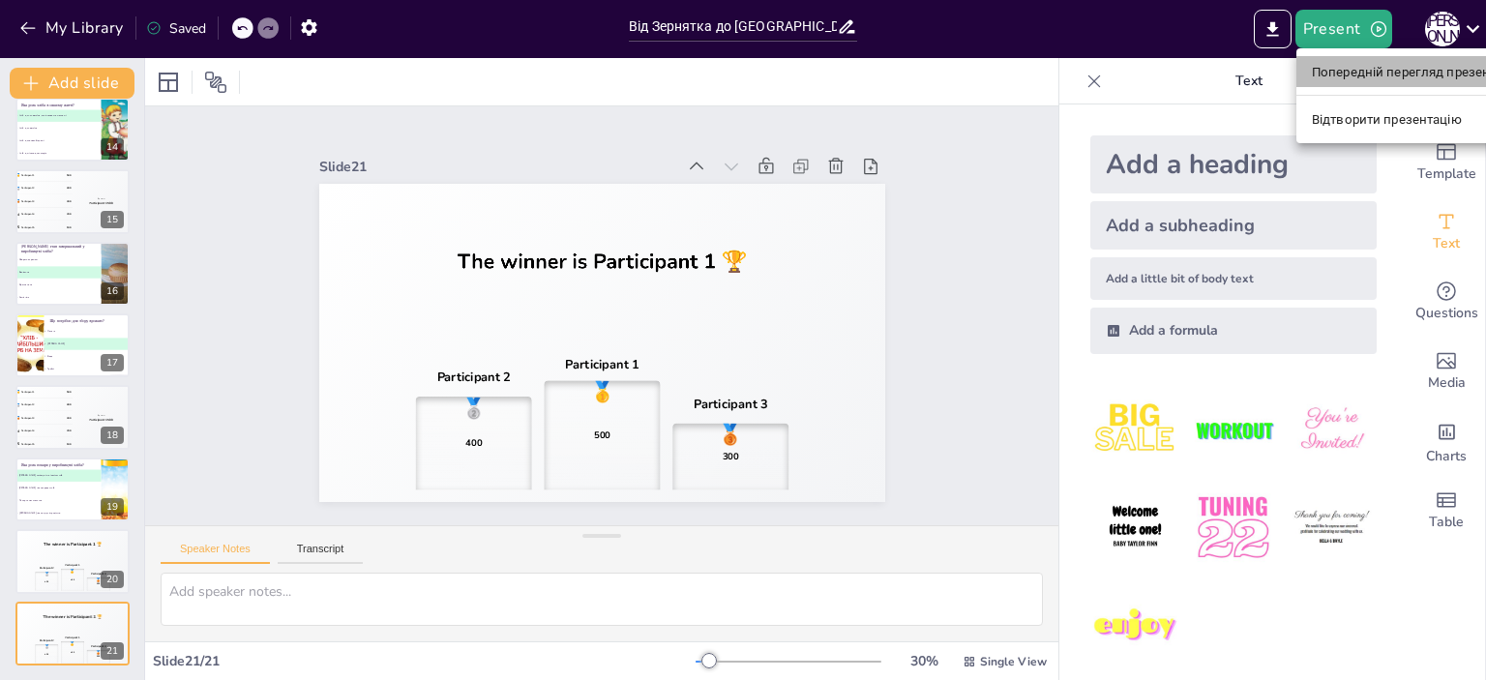
click at [1361, 72] on font "Попередній перегляд презентації" at bounding box center [1414, 72] width 205 height 15
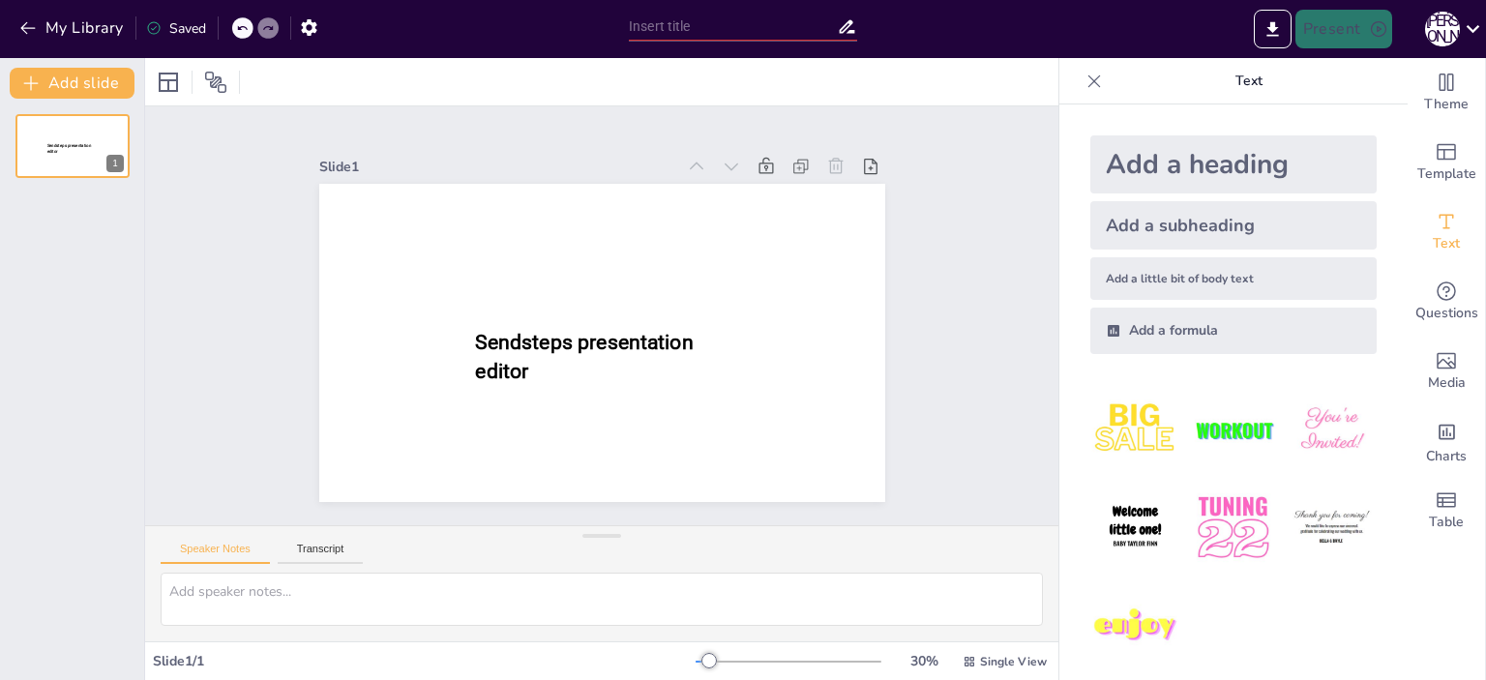
type input "Від Зернятка до [GEOGRAPHIC_DATA]: Подорож у [GEOGRAPHIC_DATA]"
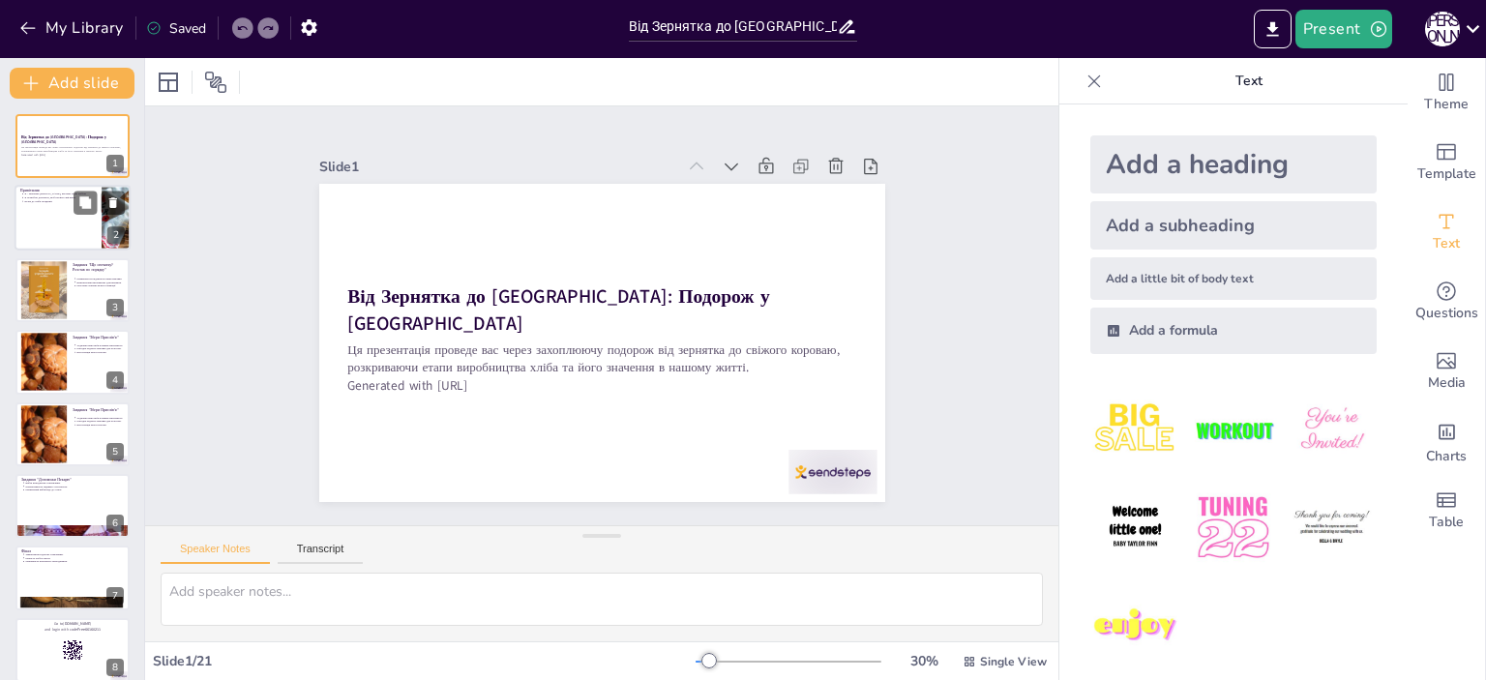
click at [43, 235] on div at bounding box center [73, 219] width 116 height 66
type textarea "Це початок нашої подорожі. Зернятко символізує всі етапи, які потрібно пройти, …"
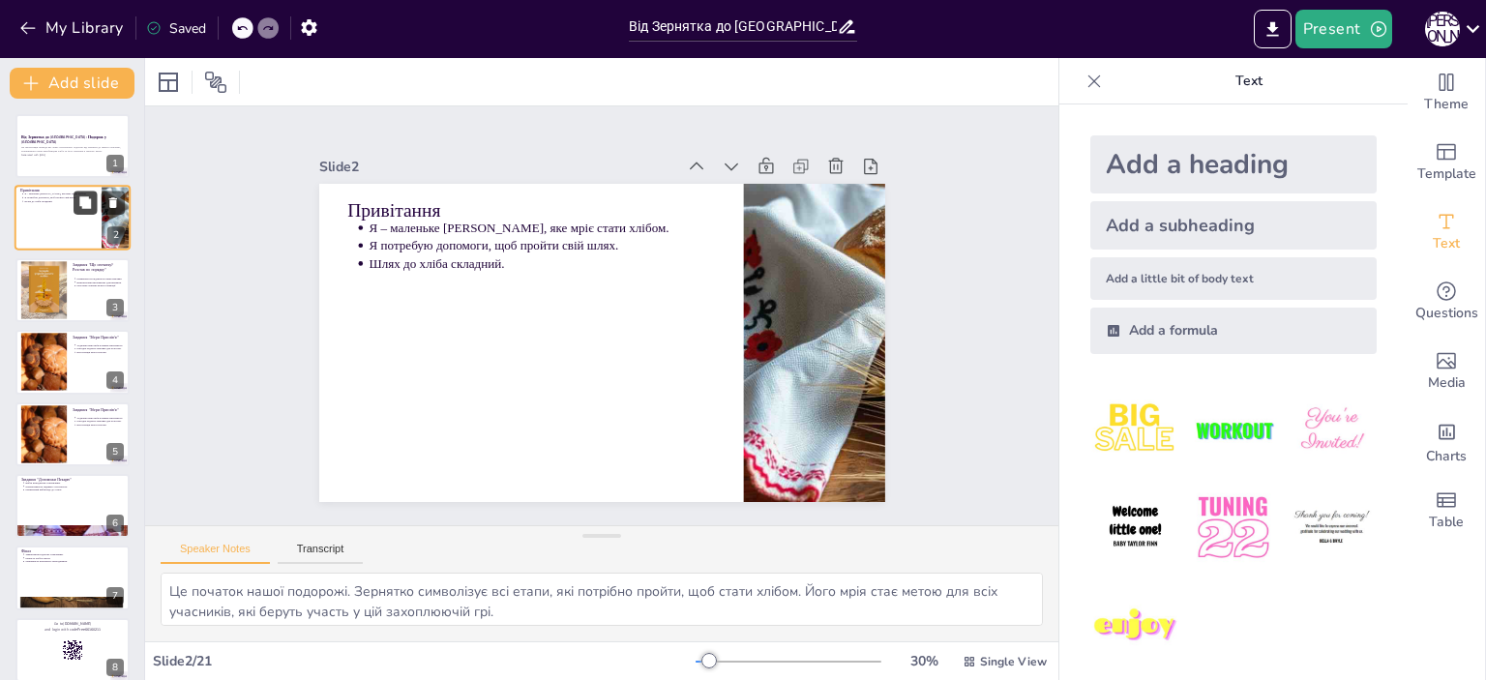
click at [88, 200] on icon at bounding box center [85, 203] width 12 height 12
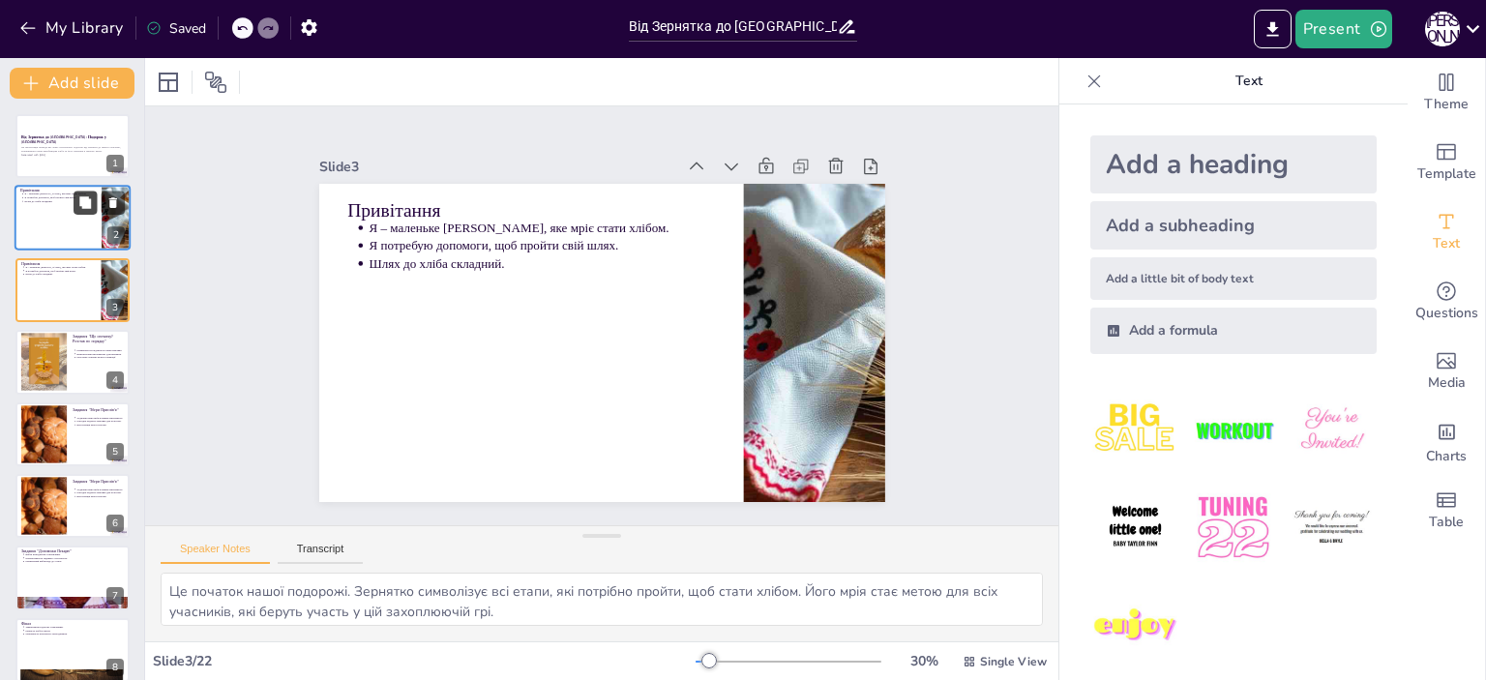
click at [88, 200] on icon at bounding box center [85, 203] width 12 height 12
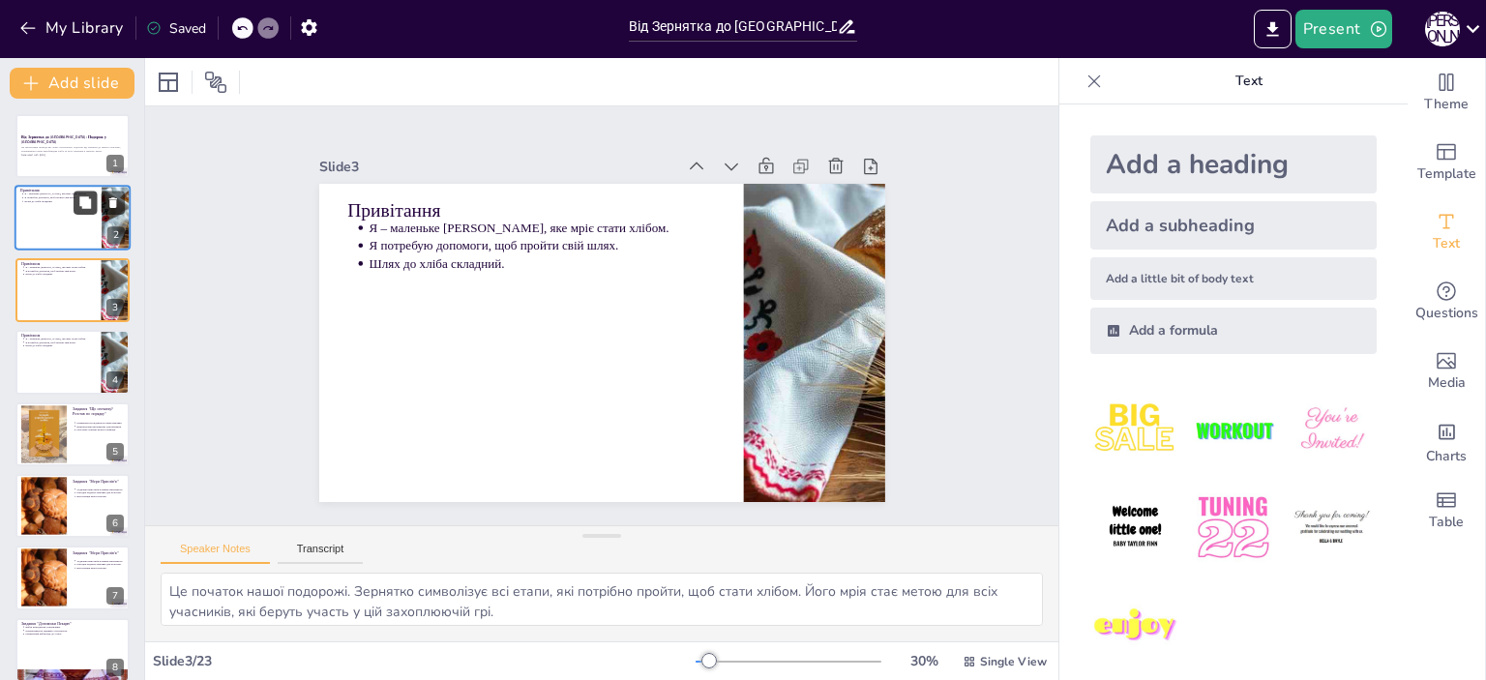
click at [88, 200] on icon at bounding box center [85, 203] width 12 height 12
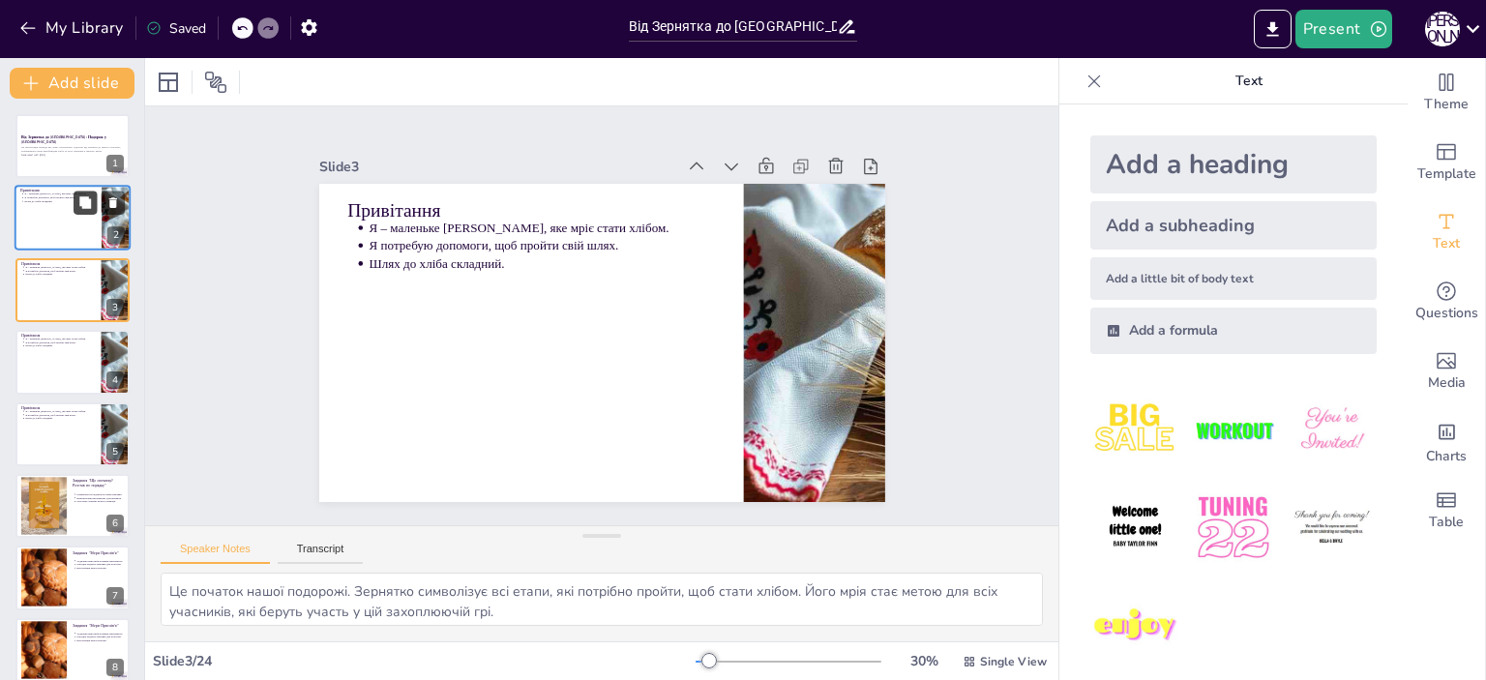
click at [88, 200] on icon at bounding box center [85, 203] width 12 height 12
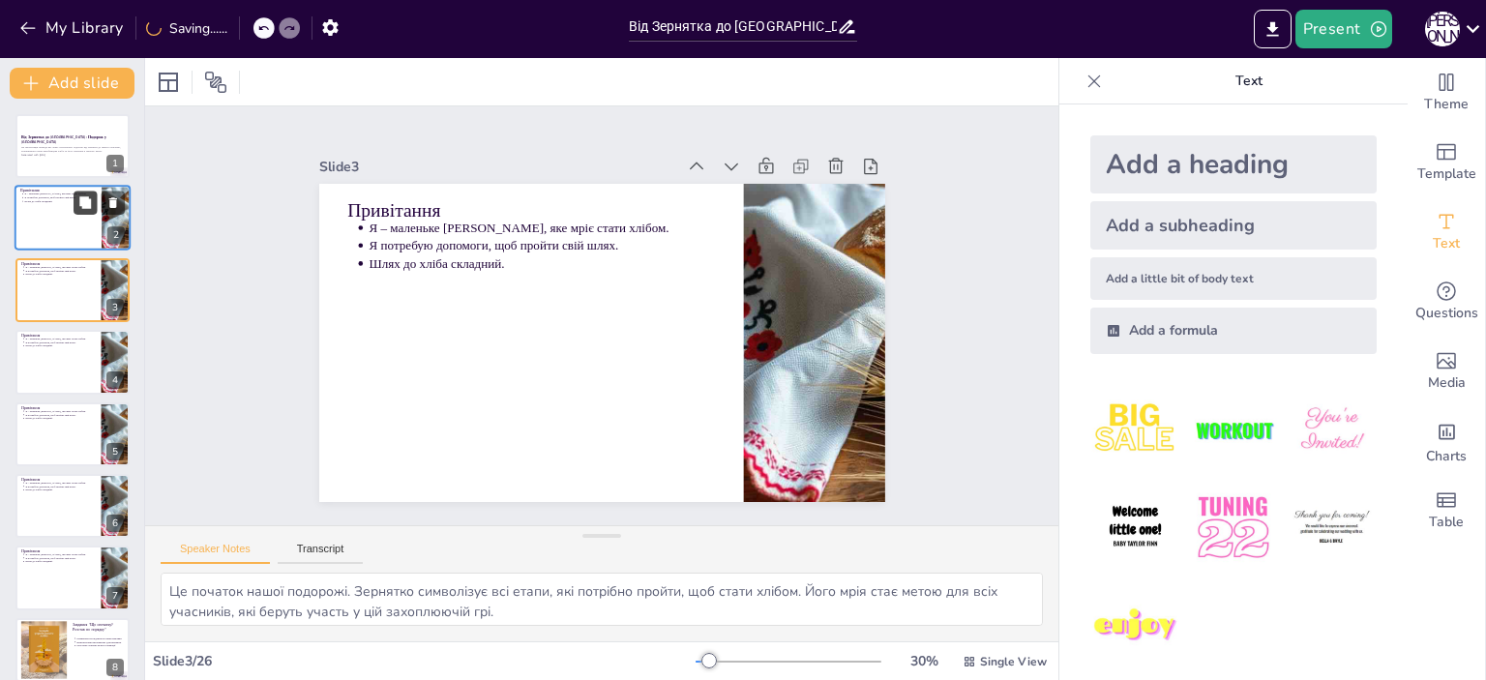
click at [88, 200] on icon at bounding box center [85, 203] width 12 height 12
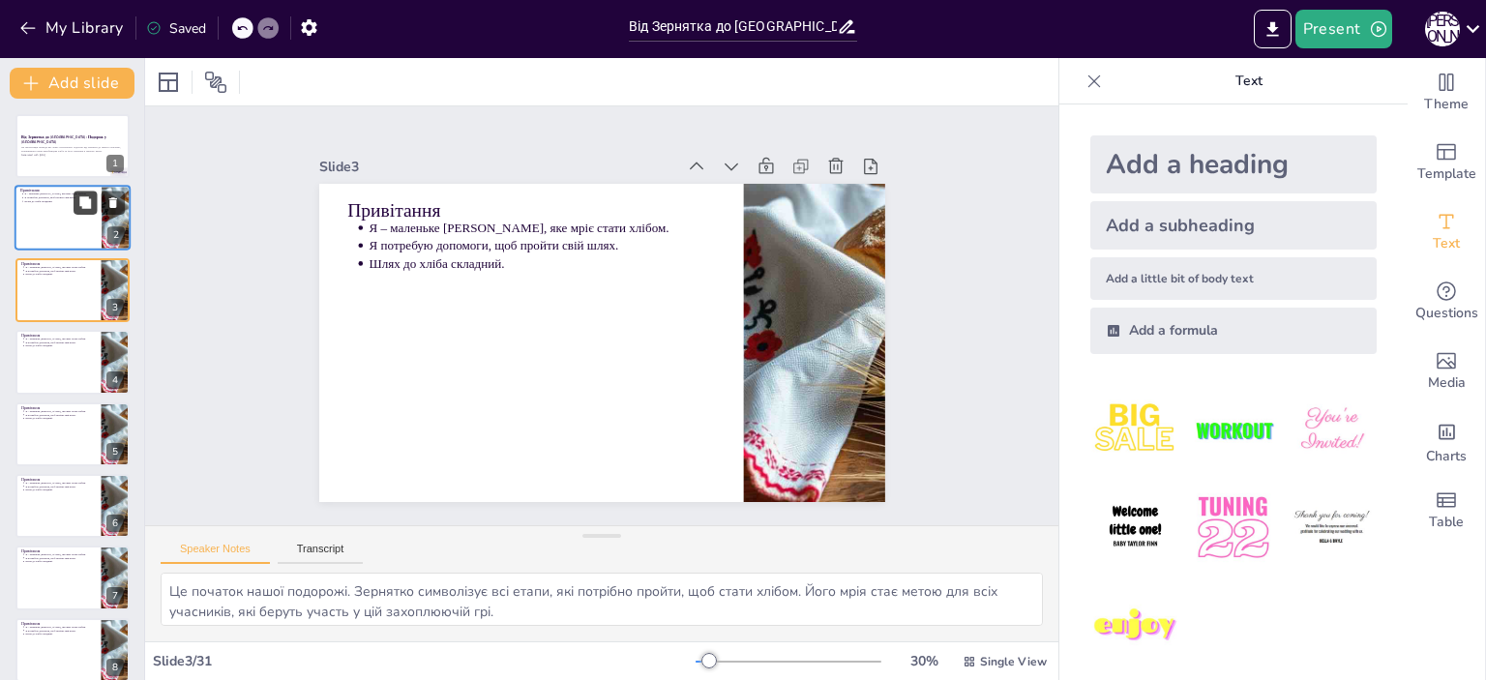
click at [88, 200] on icon at bounding box center [85, 203] width 12 height 12
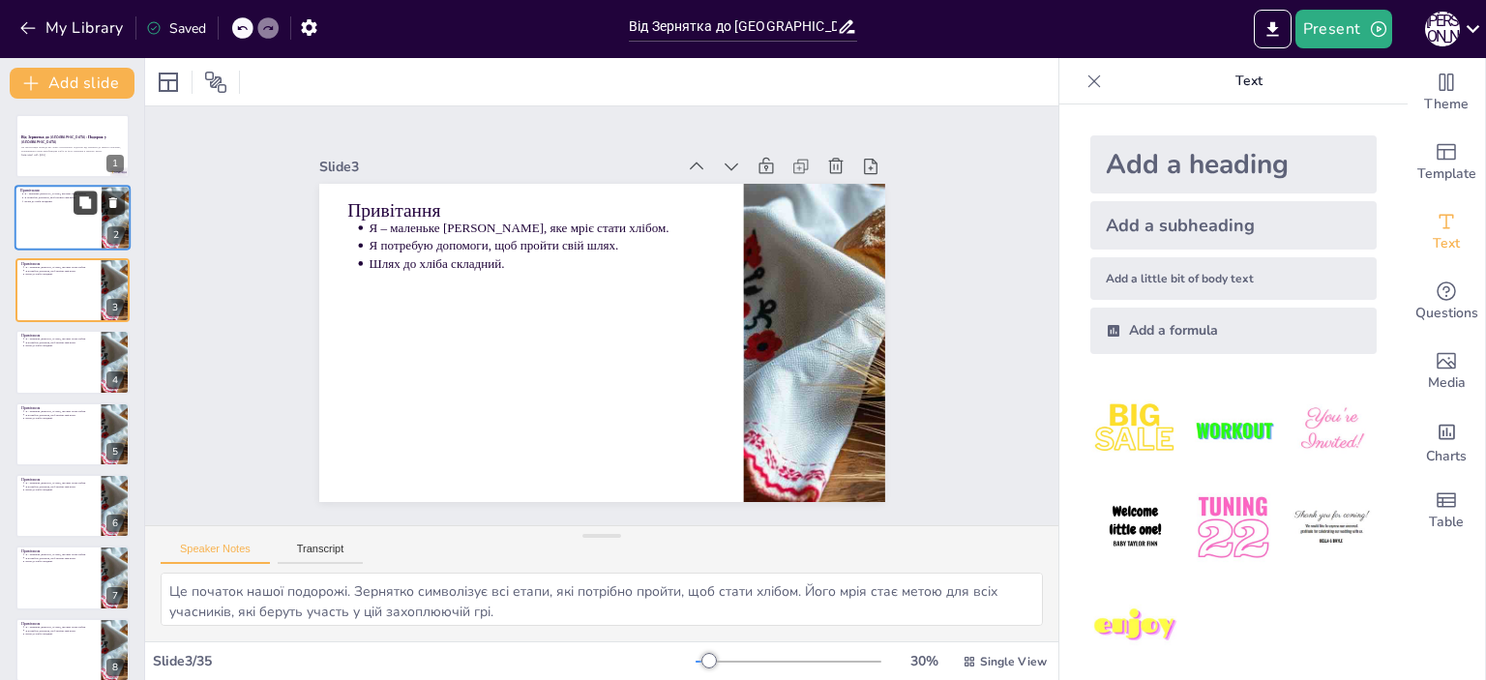
click at [88, 200] on icon at bounding box center [85, 203] width 12 height 12
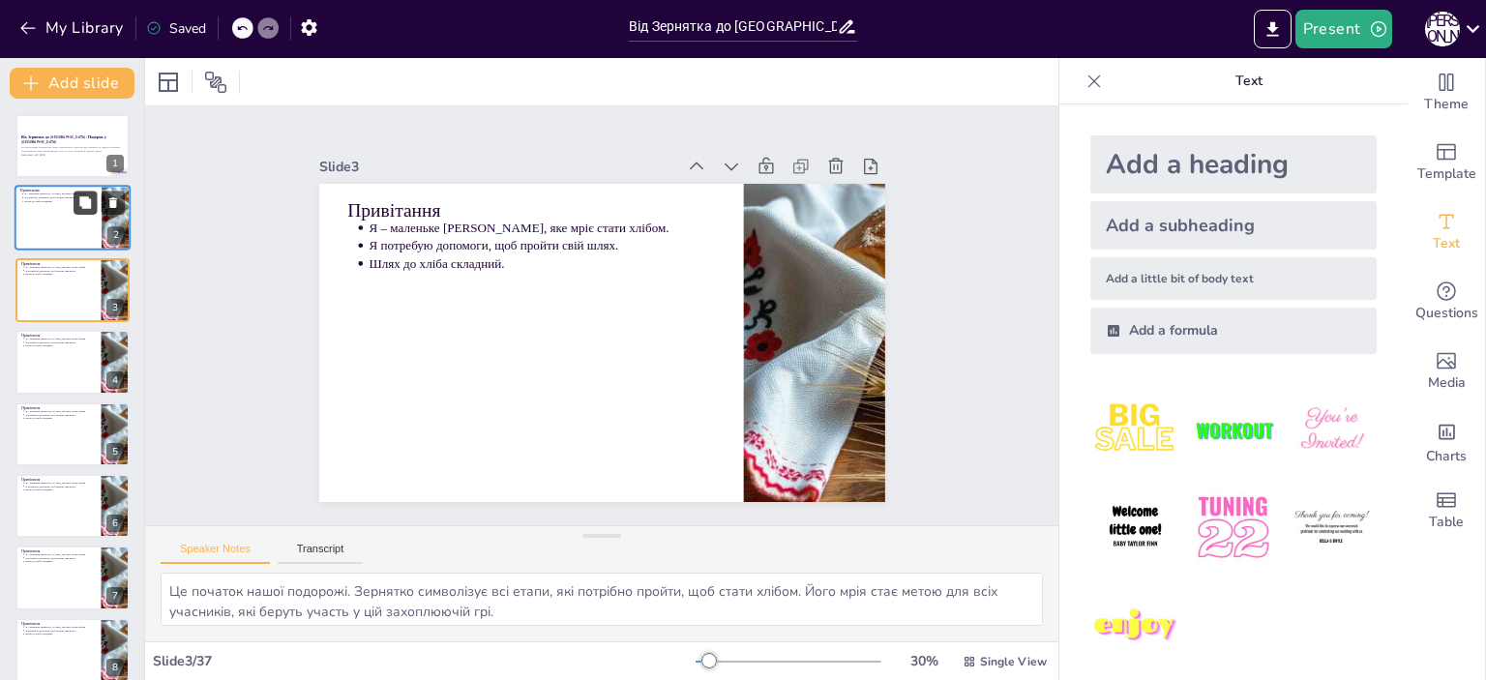
click at [88, 200] on icon at bounding box center [85, 203] width 12 height 12
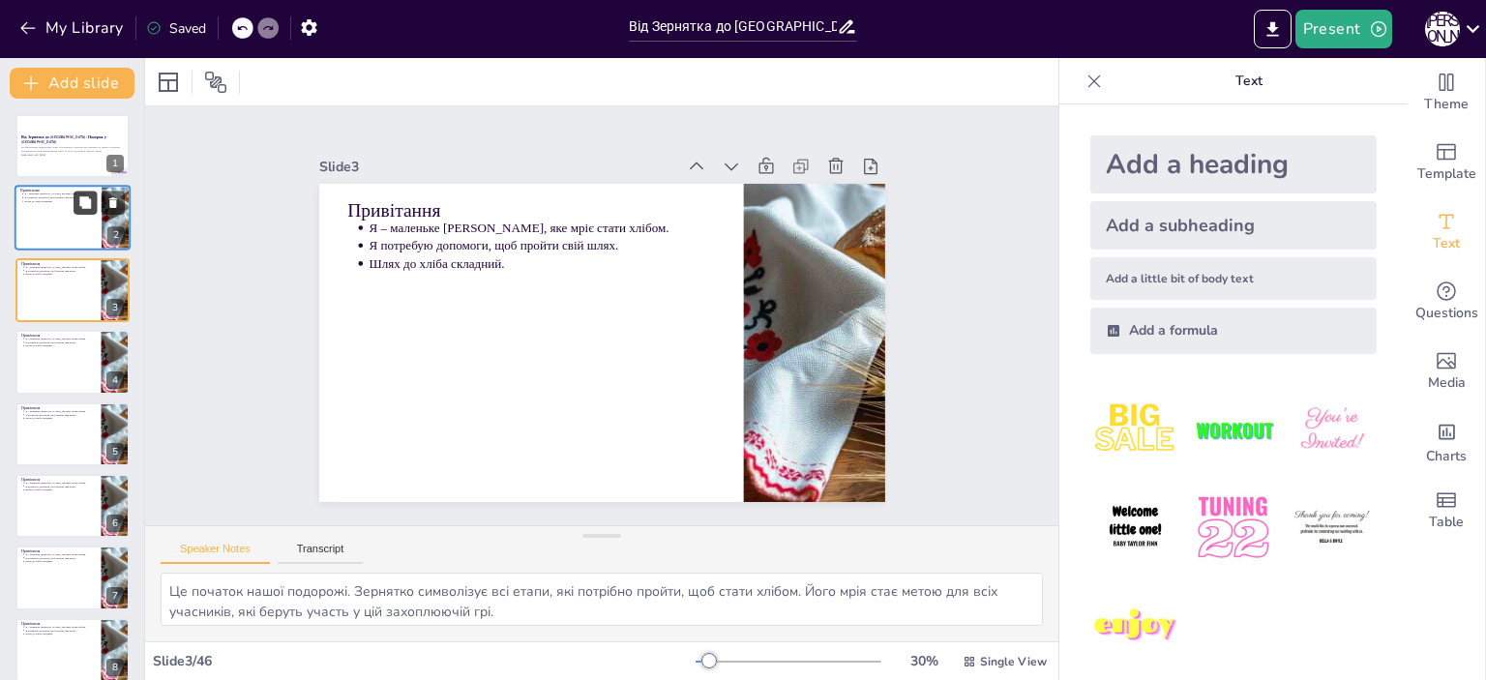
click at [88, 200] on icon at bounding box center [85, 203] width 12 height 12
click at [66, 344] on p "Шлях до хліба складний." at bounding box center [60, 346] width 72 height 4
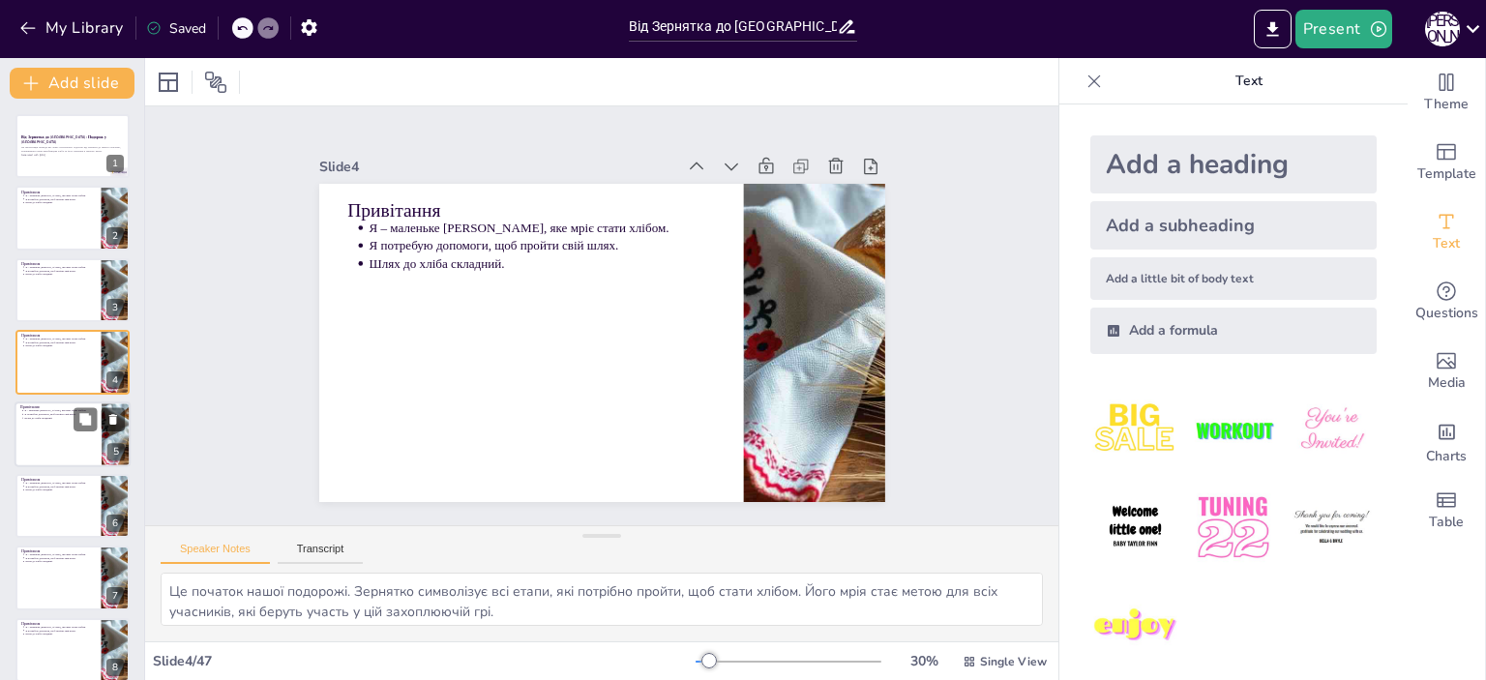
click at [54, 418] on p "Шлях до хліба складний." at bounding box center [60, 418] width 72 height 4
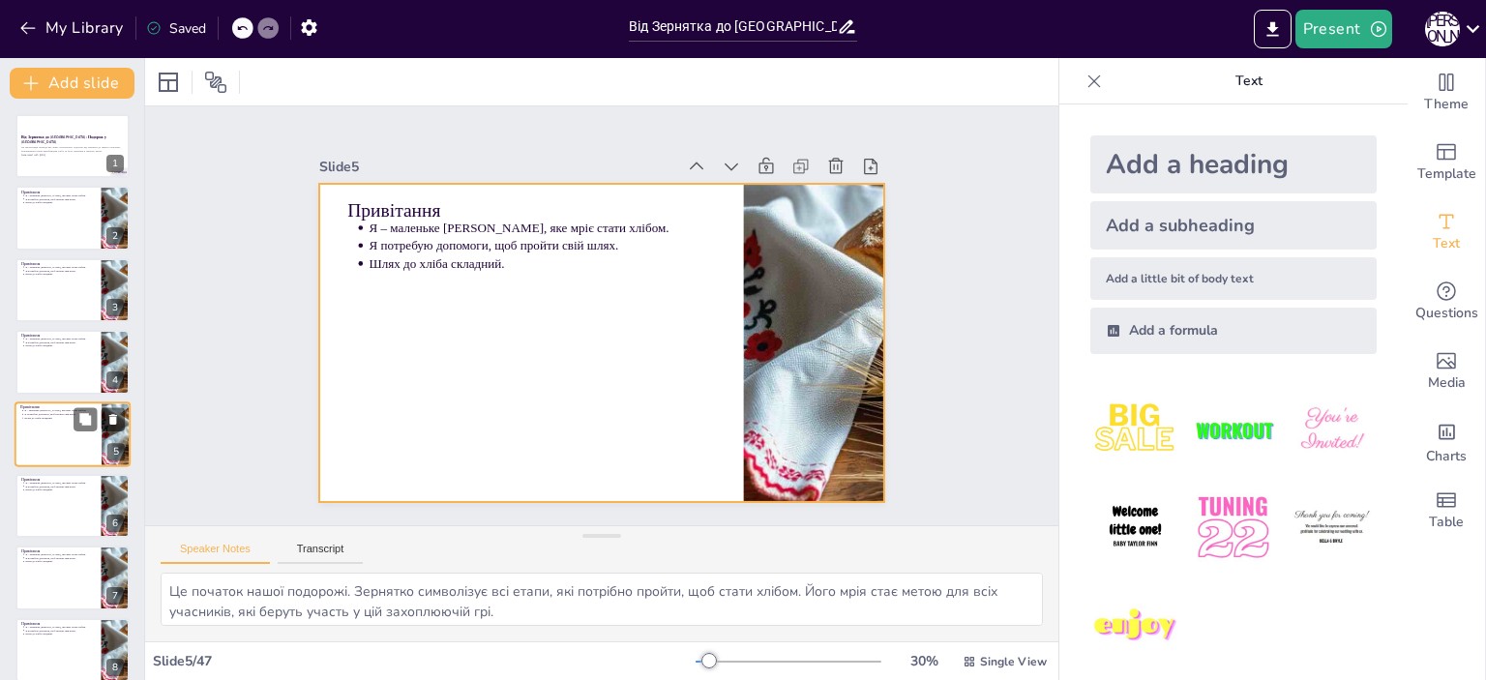
scroll to position [45, 0]
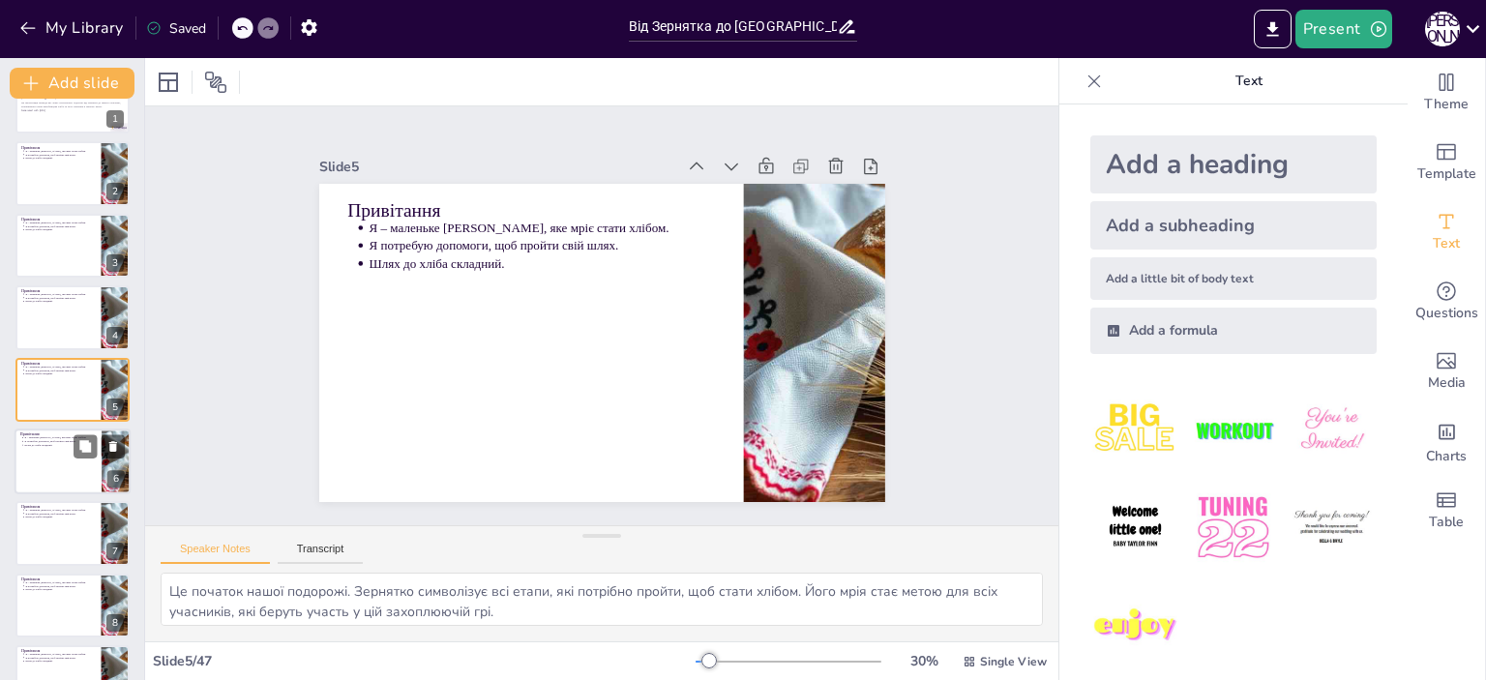
click at [52, 474] on div at bounding box center [73, 462] width 116 height 66
click at [50, 527] on div at bounding box center [73, 534] width 116 height 66
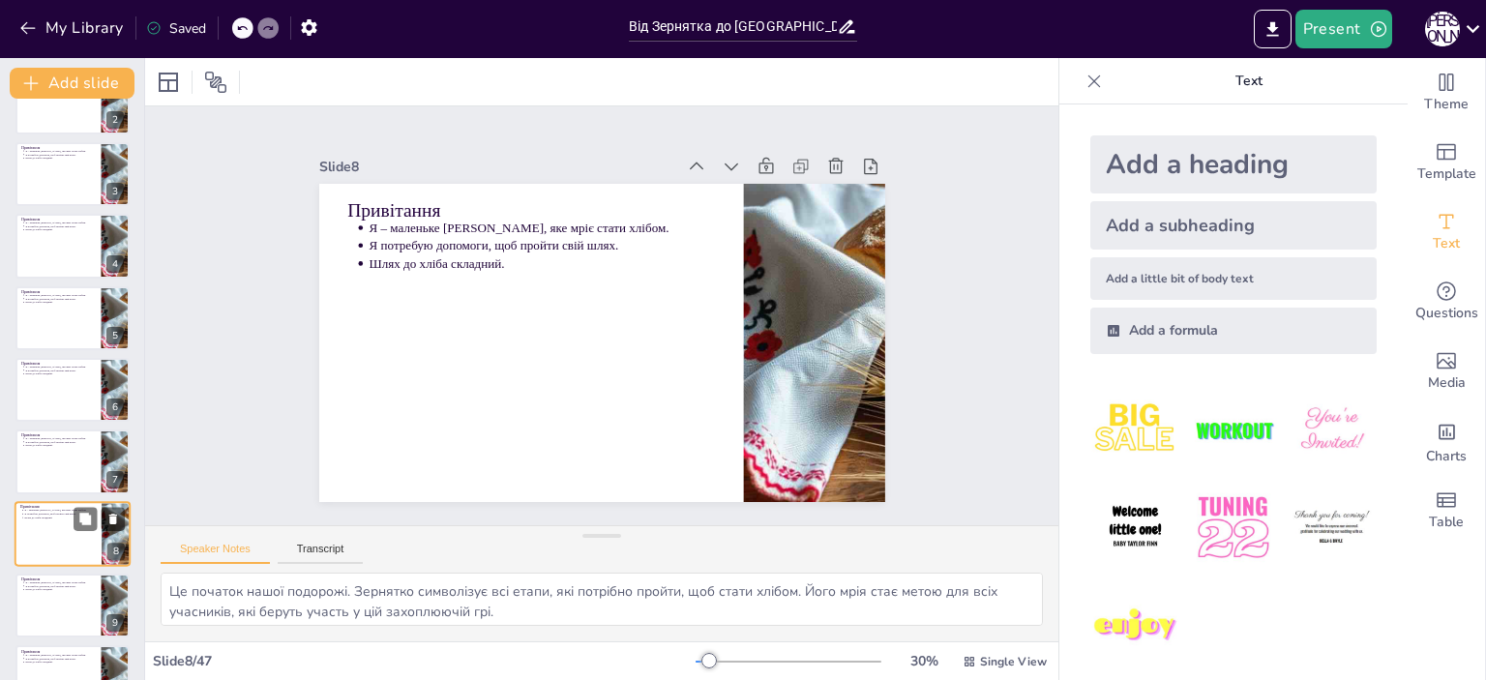
scroll to position [260, 0]
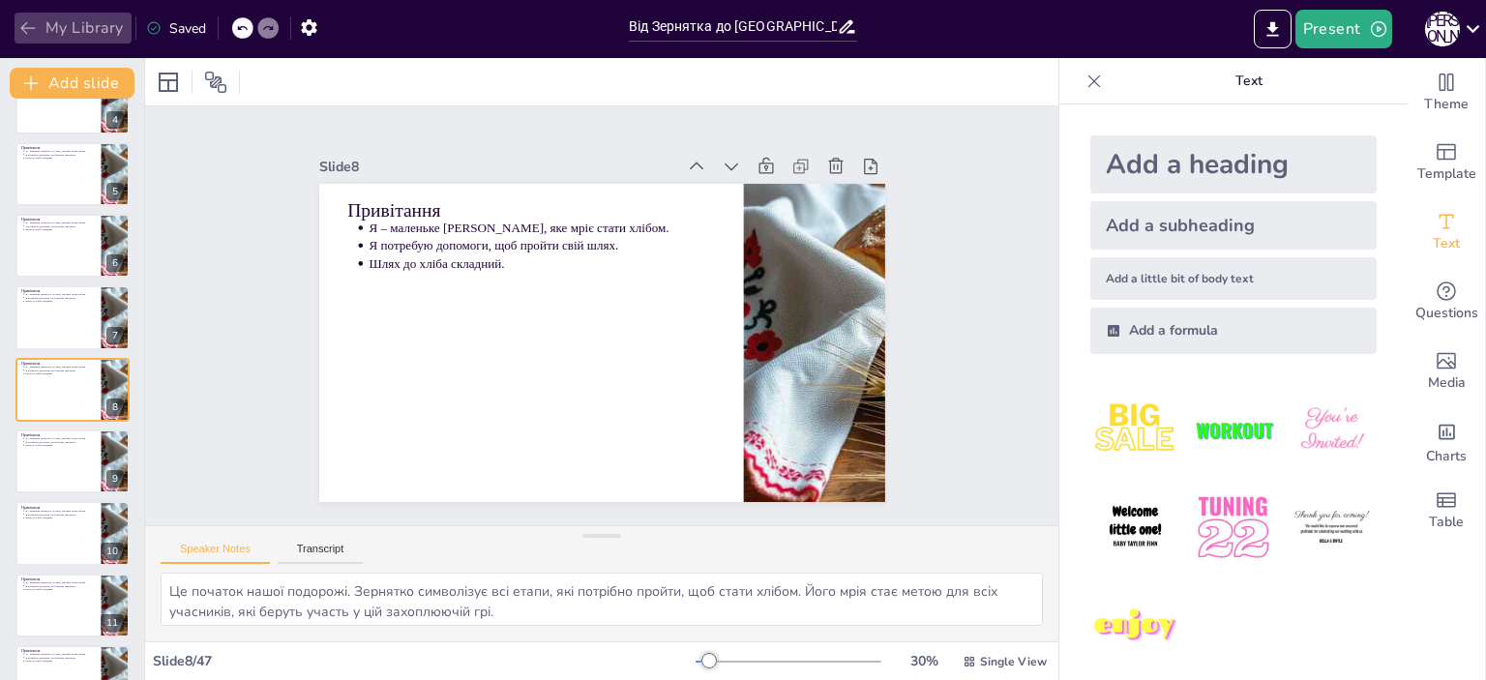
click at [29, 25] on icon "button" at bounding box center [27, 27] width 19 height 19
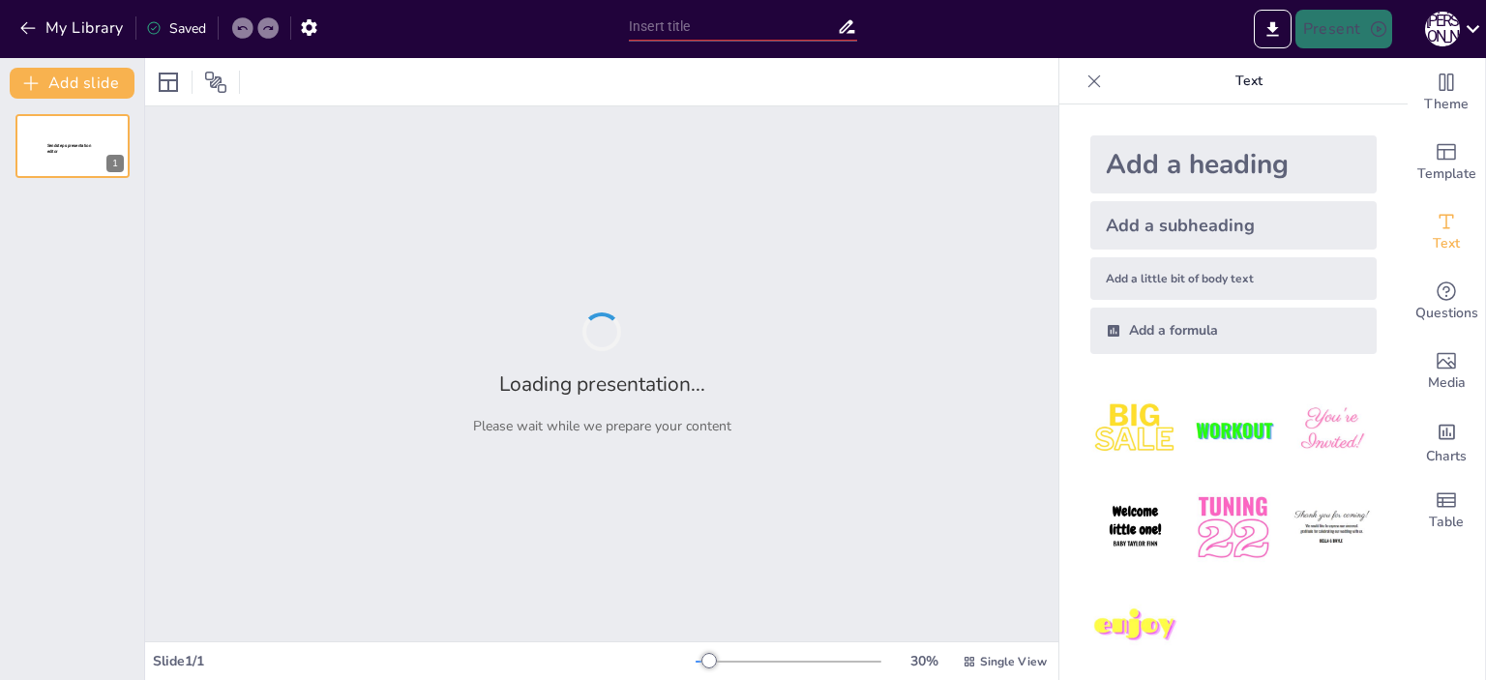
type input "Від Зернятка до [GEOGRAPHIC_DATA]: Подорож у [GEOGRAPHIC_DATA]"
type input "Від Зернятка до [GEOGRAPHIC_DATA]: Подорож Хліба"
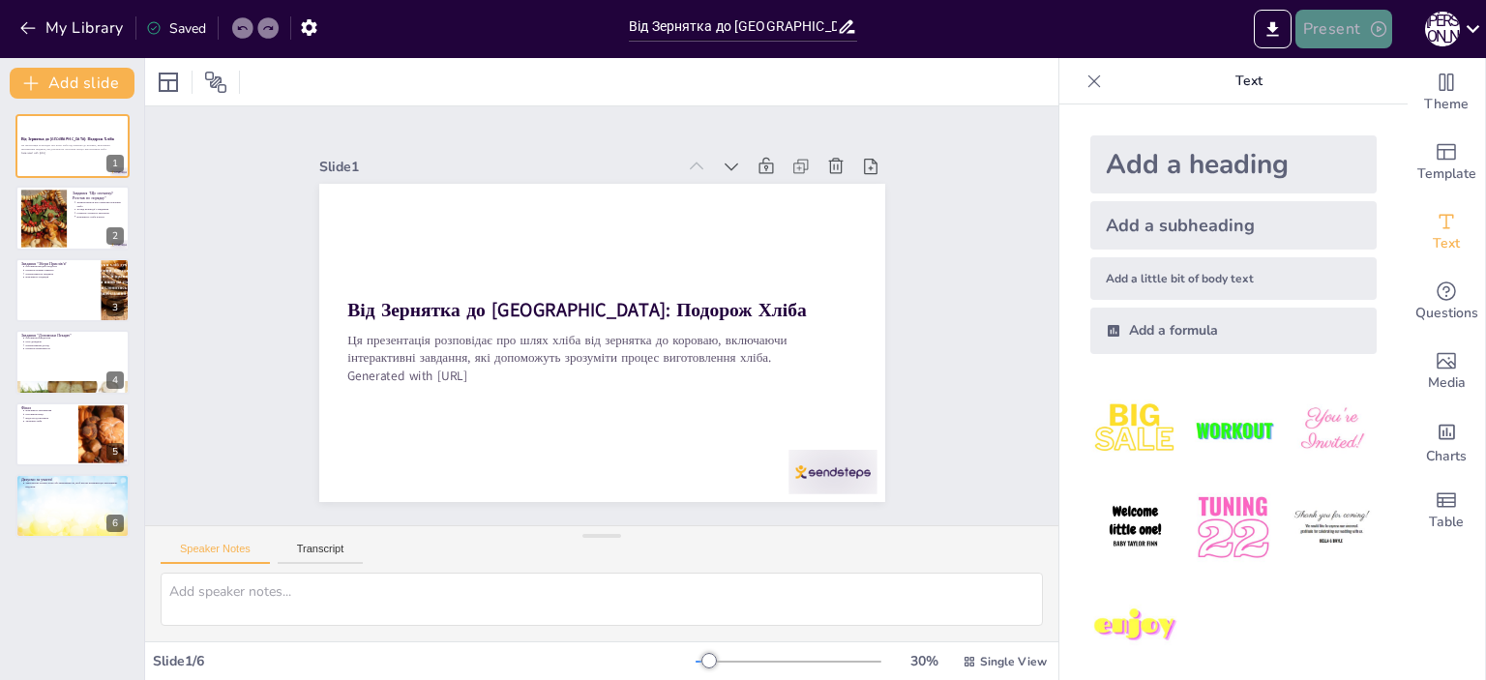
click at [1378, 28] on icon "button" at bounding box center [1378, 28] width 19 height 19
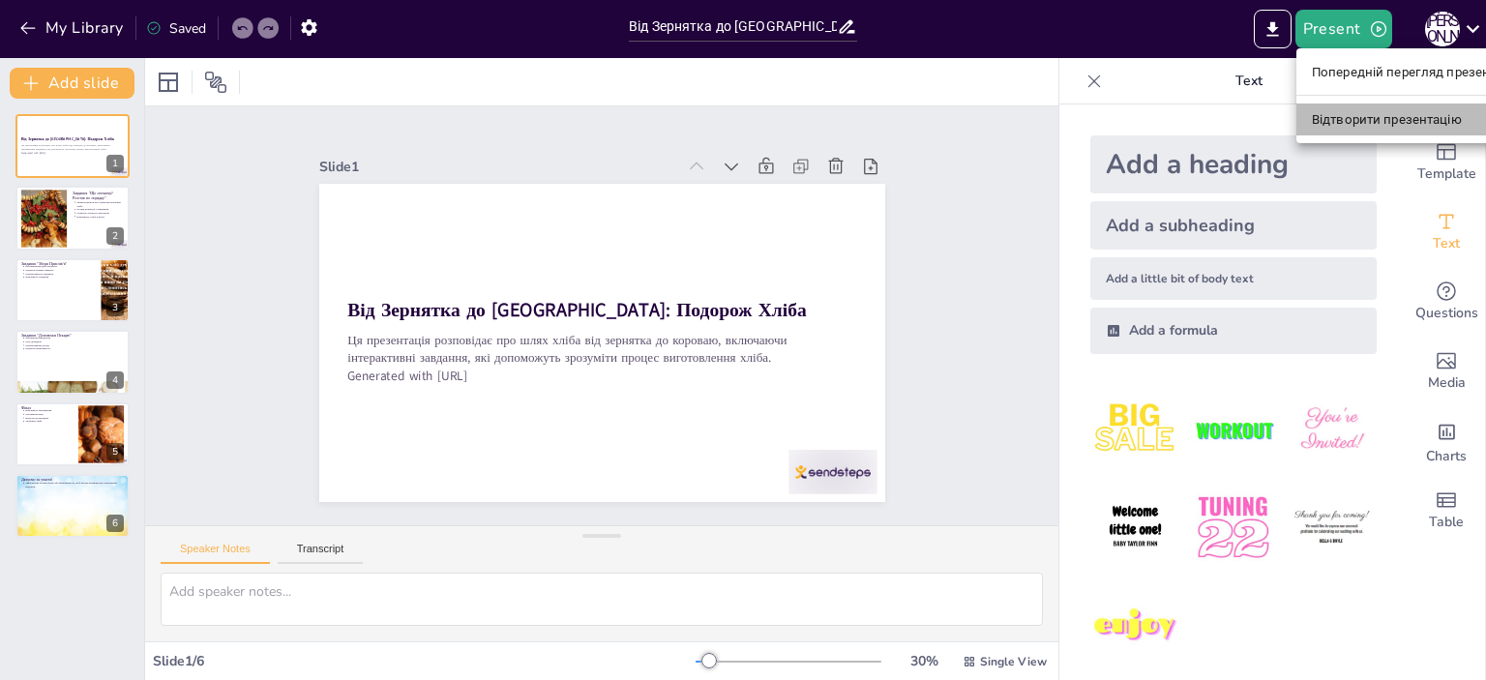
click at [1361, 114] on font "Відтворити презентацію" at bounding box center [1387, 119] width 150 height 15
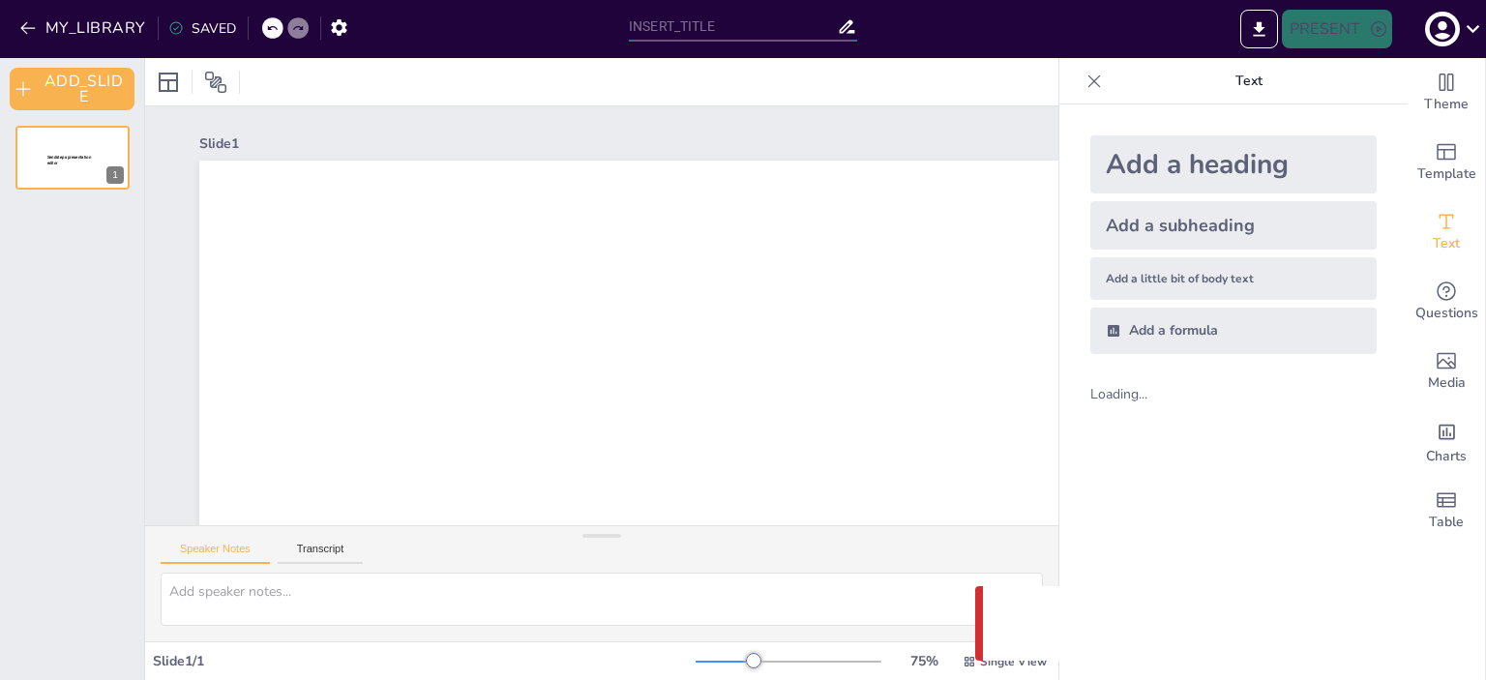
type input "Від Зернятка до [GEOGRAPHIC_DATA]: Подорож Хліба"
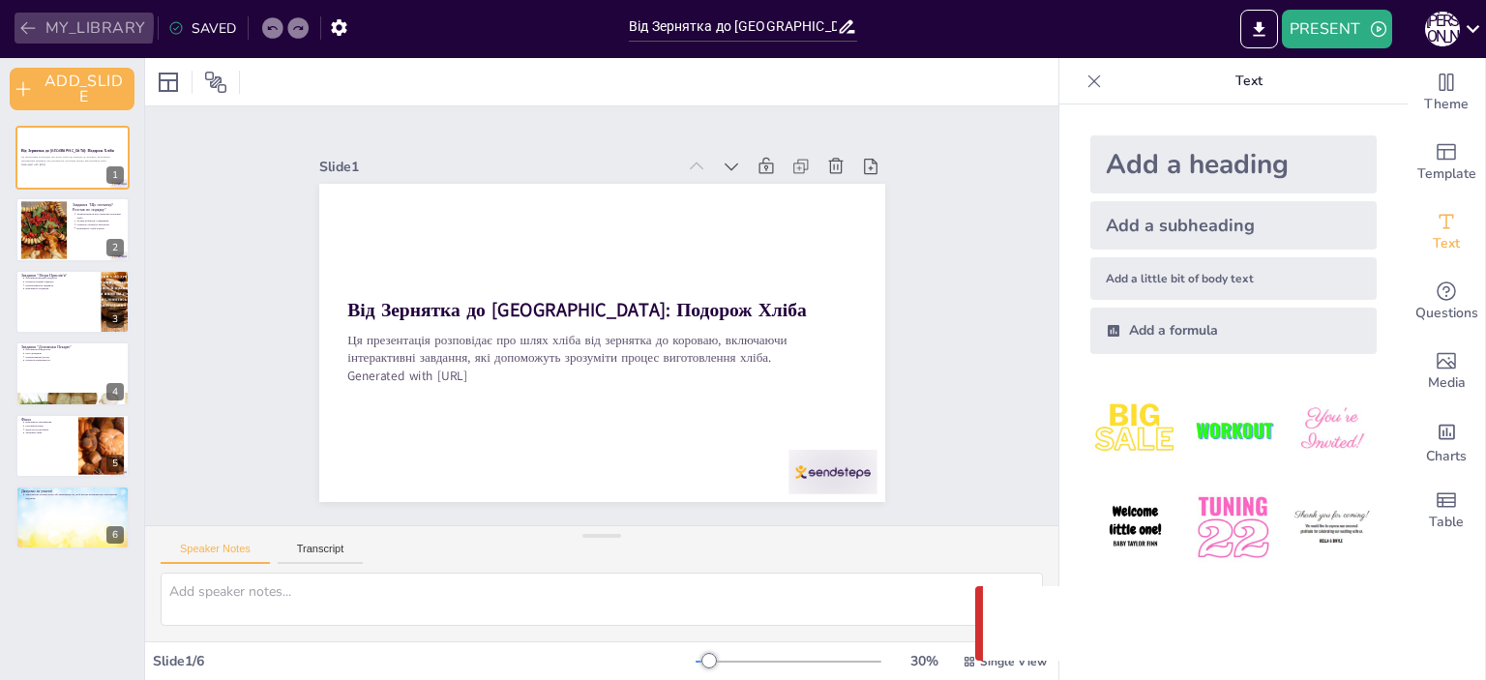
click at [27, 24] on icon "button" at bounding box center [27, 27] width 19 height 19
